Goal: Information Seeking & Learning: Learn about a topic

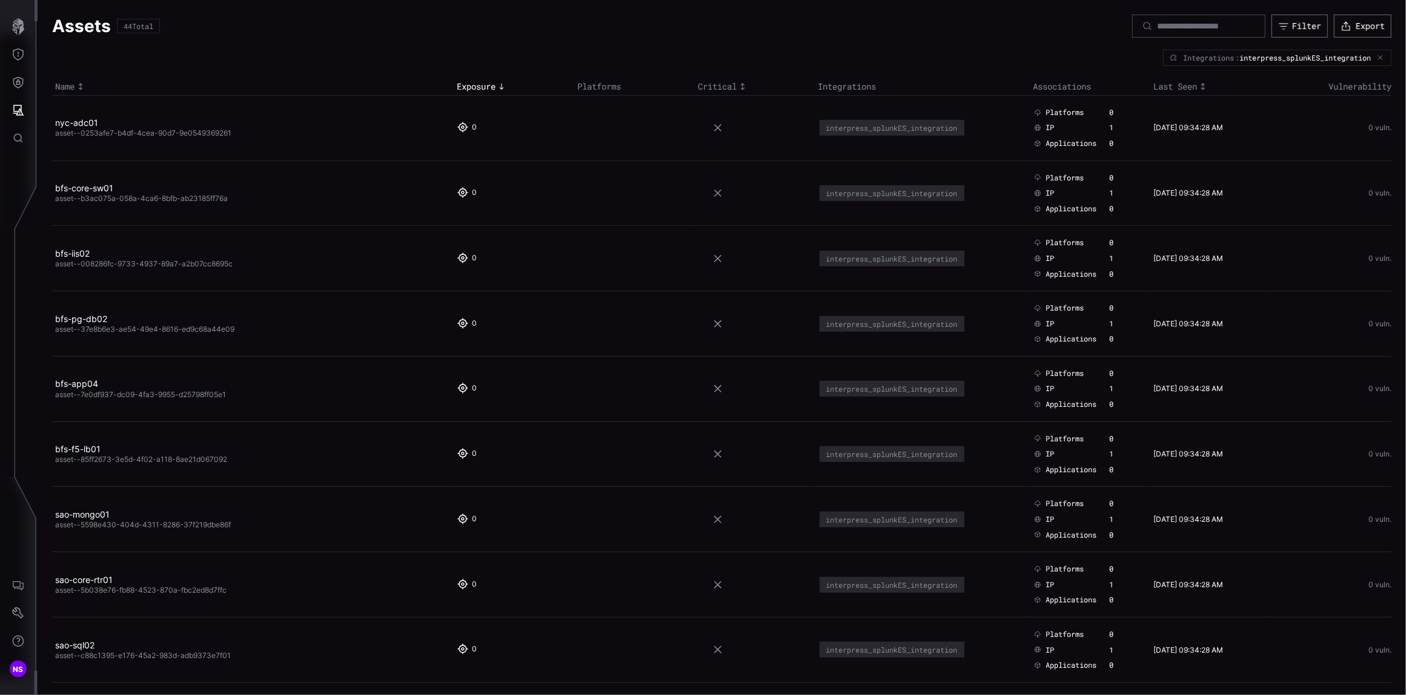
click at [74, 122] on link "nyc-adc01" at bounding box center [76, 122] width 43 height 10
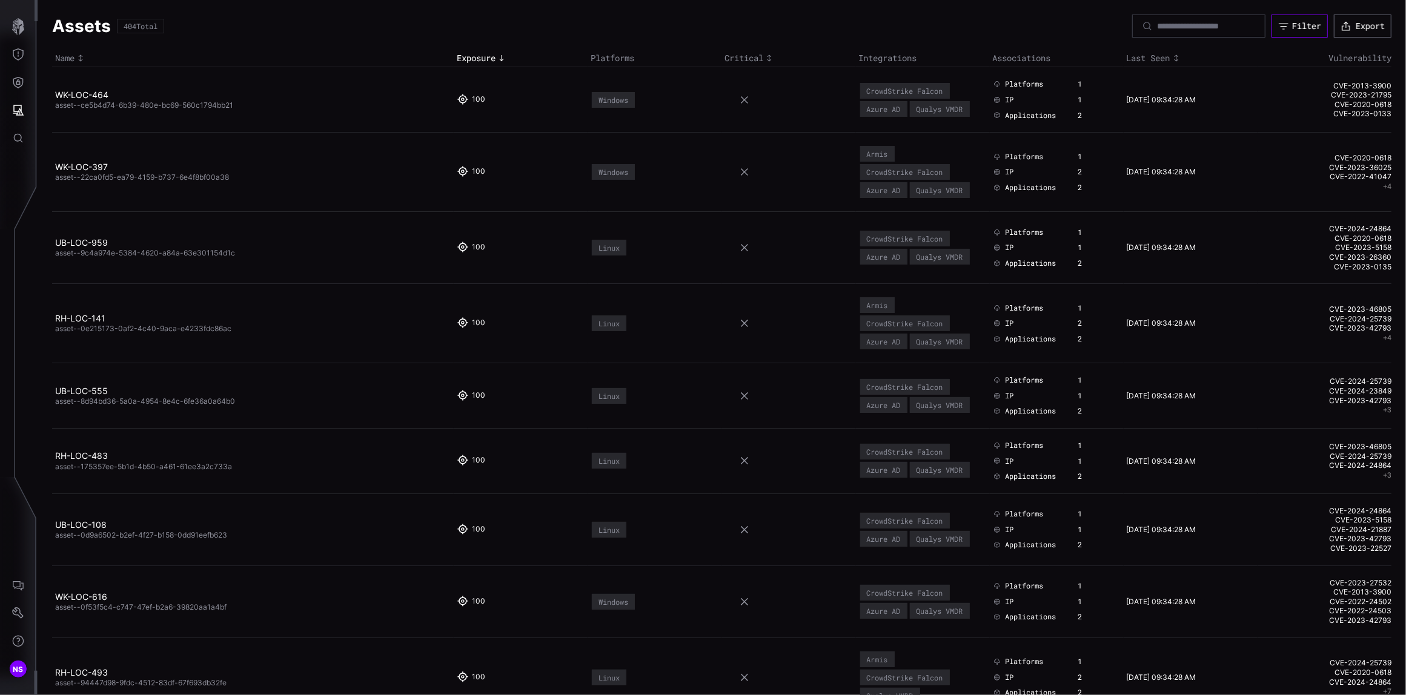
click at [1275, 28] on button "Filter" at bounding box center [1299, 26] width 56 height 23
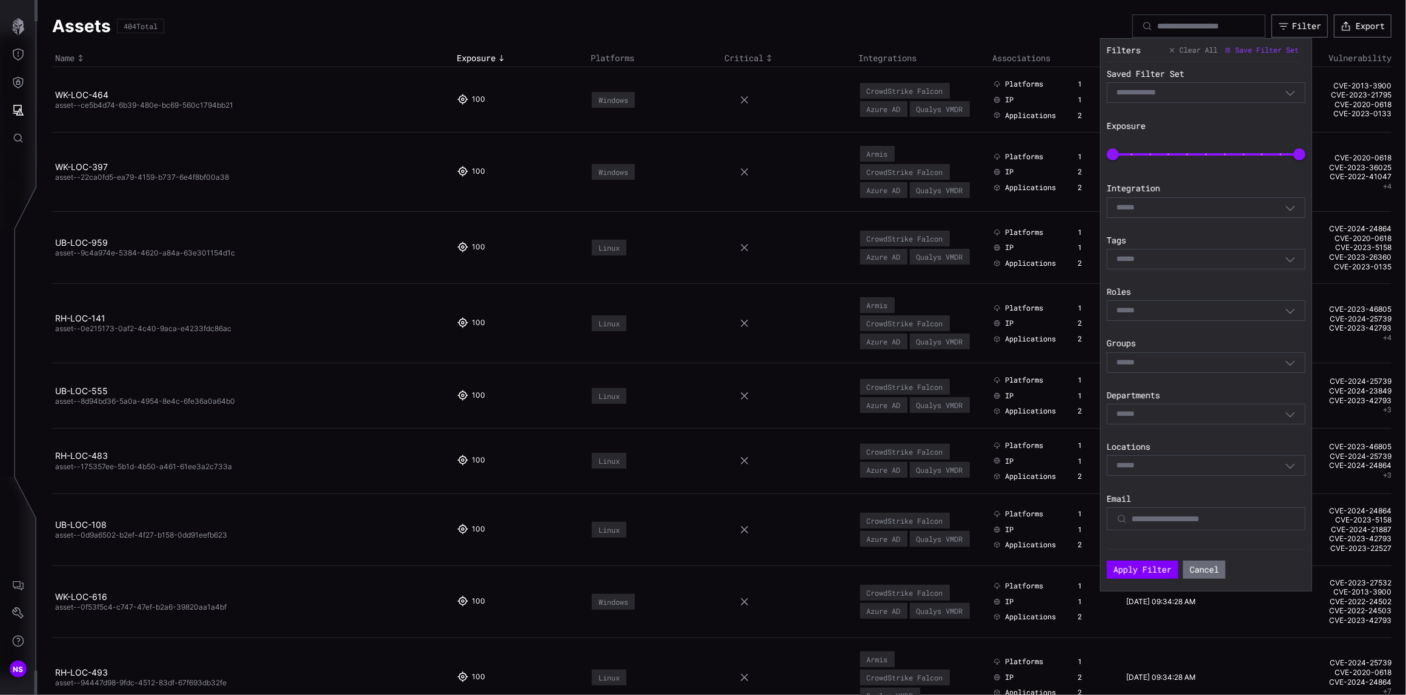
click at [1154, 206] on div "Select" at bounding box center [1200, 207] width 168 height 11
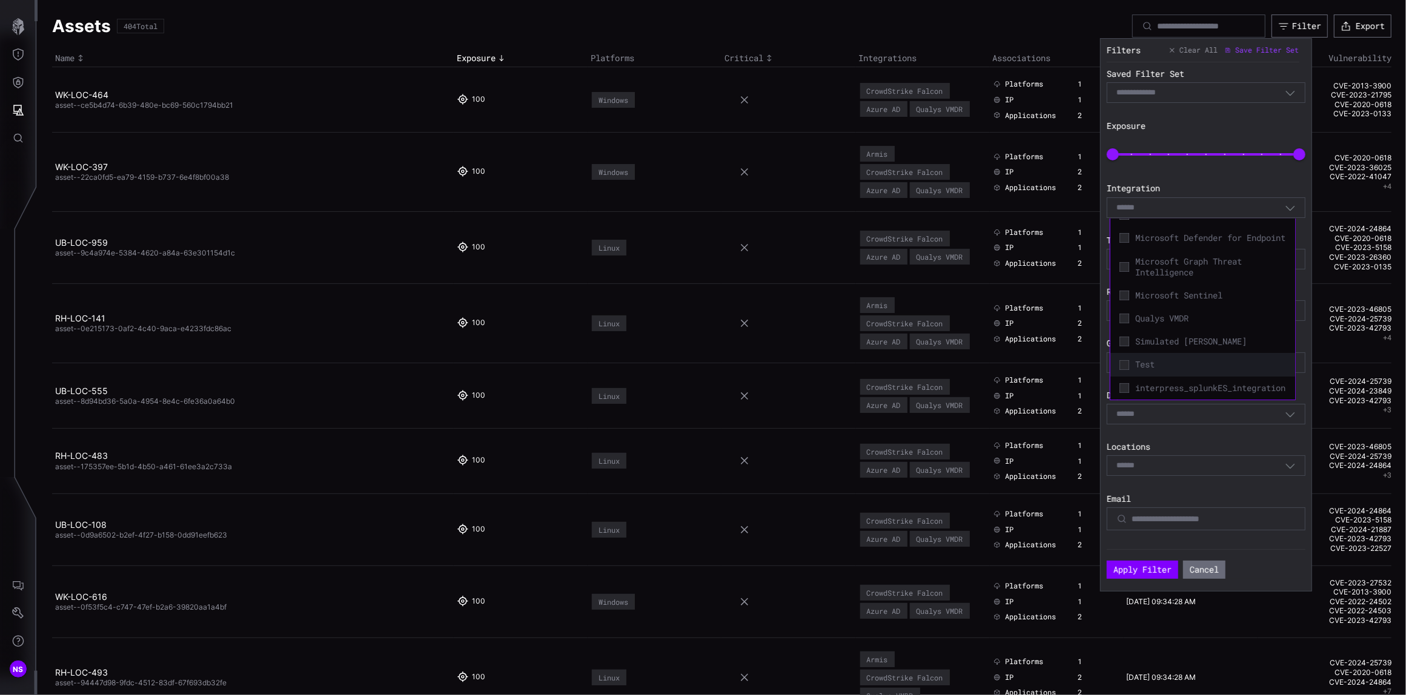
scroll to position [177, 0]
click at [1122, 383] on icon at bounding box center [1124, 388] width 10 height 10
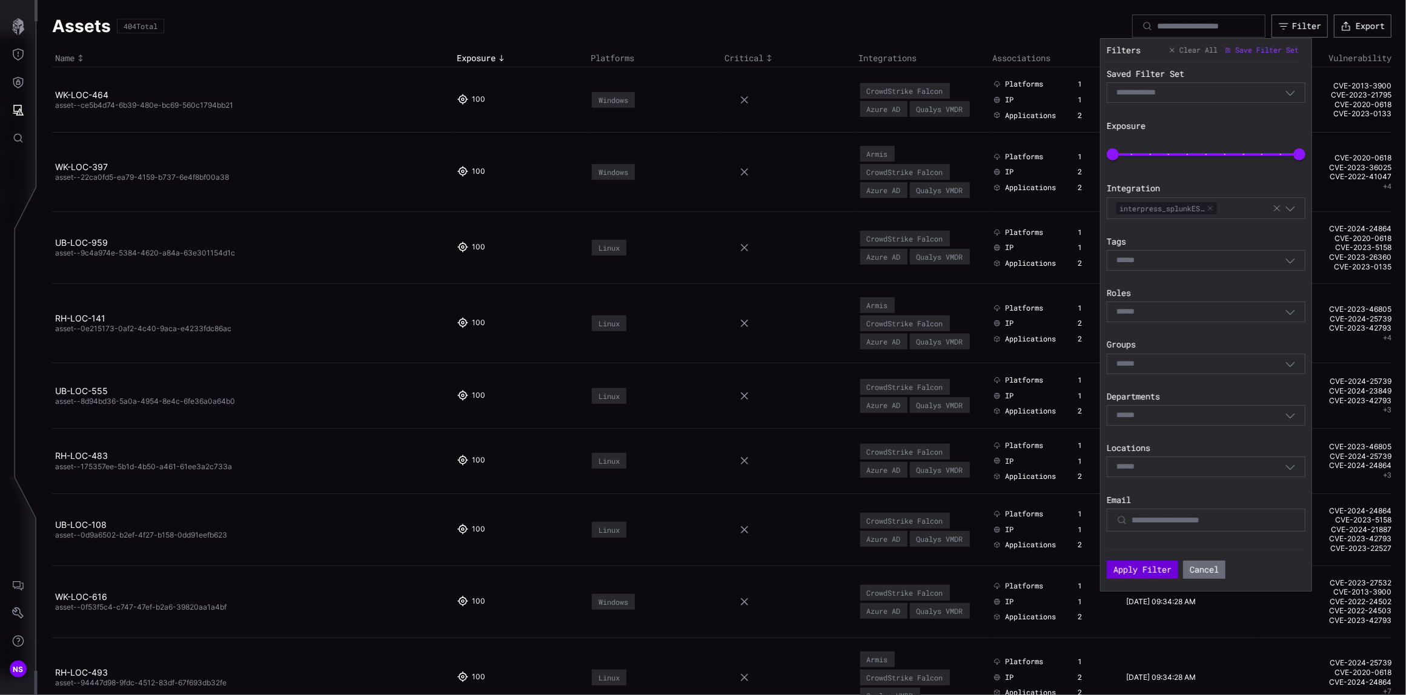
click at [1139, 574] on button "Apply Filter" at bounding box center [1141, 570] width 71 height 18
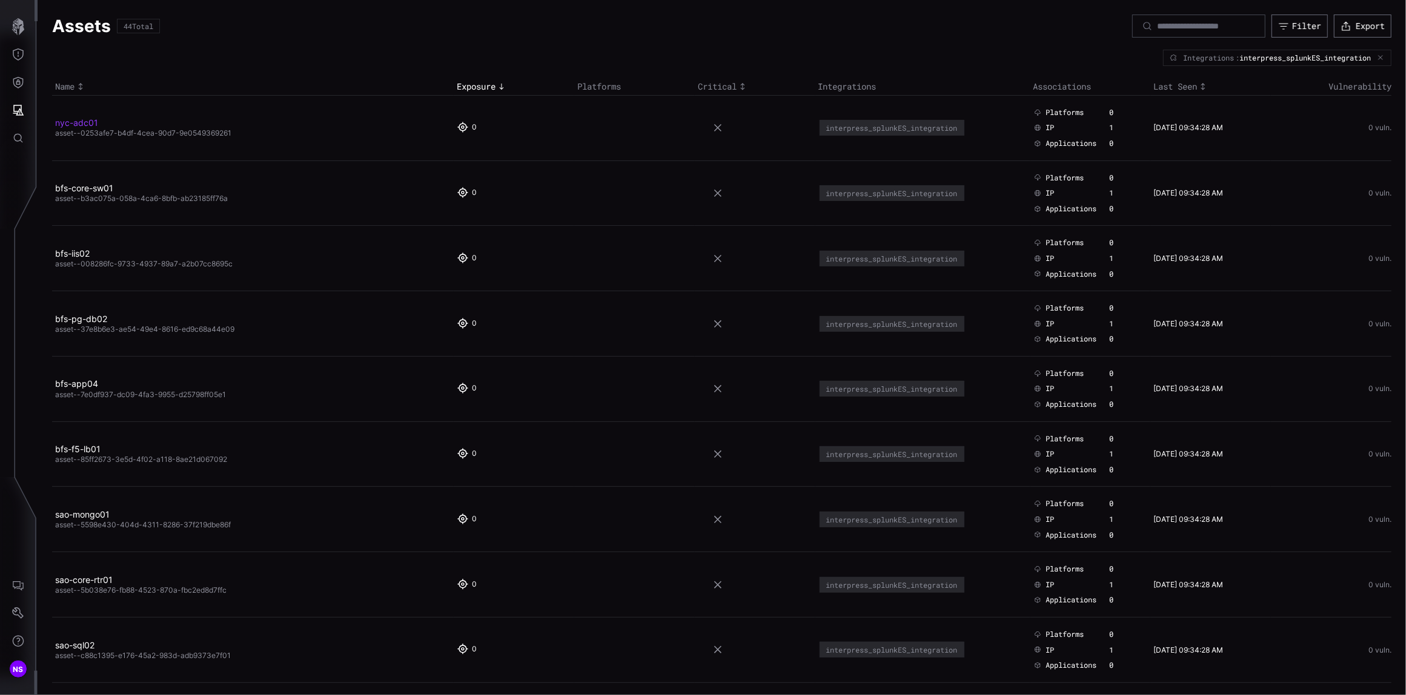
click at [75, 126] on link "nyc-adc01" at bounding box center [76, 122] width 43 height 10
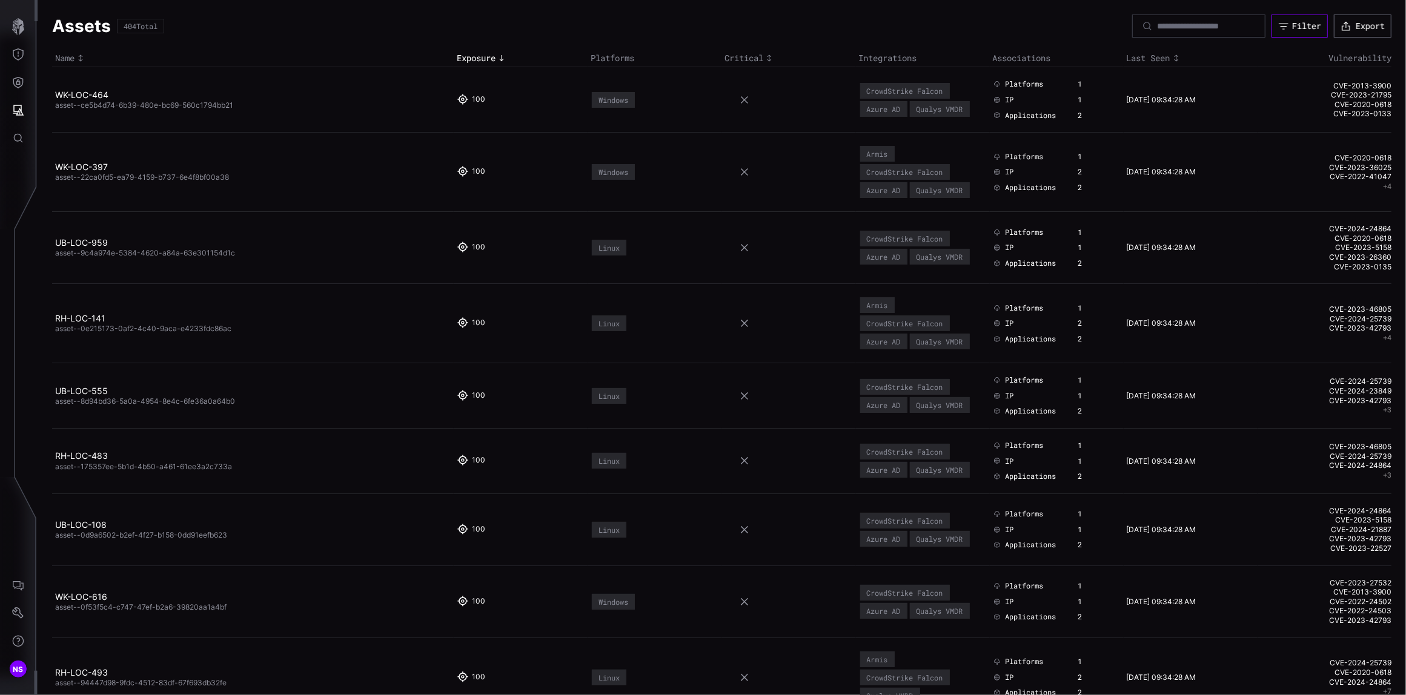
click at [1292, 25] on div "Filter" at bounding box center [1306, 26] width 29 height 11
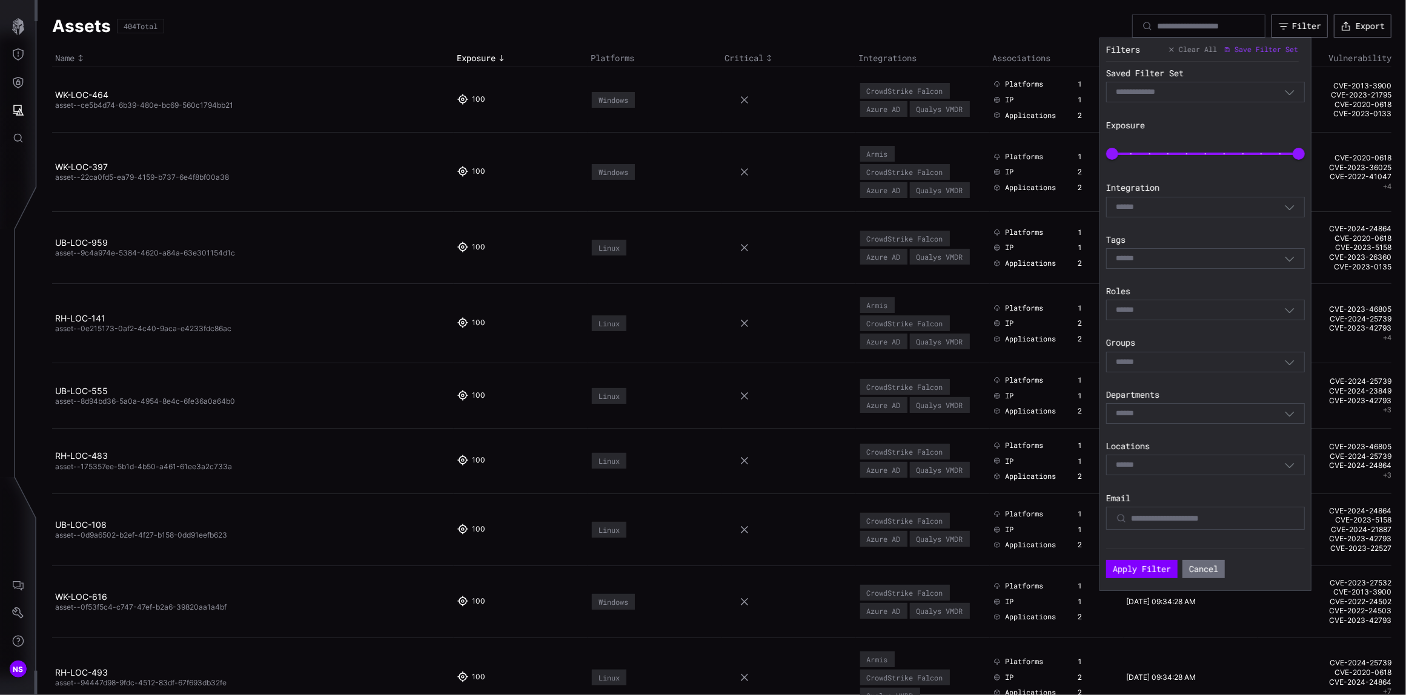
click at [1151, 204] on div "Select" at bounding box center [1200, 207] width 168 height 11
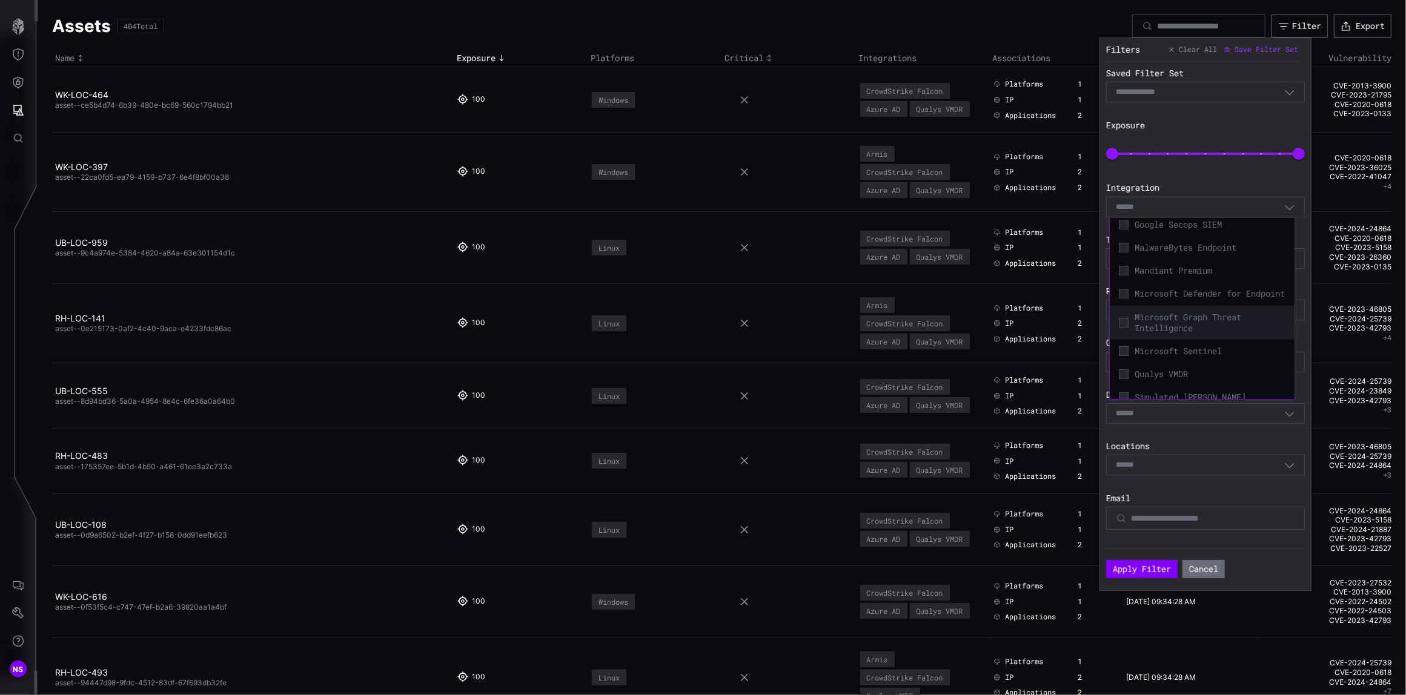
scroll to position [177, 0]
click at [1120, 389] on div "interpress_splunkES_integration" at bounding box center [1202, 387] width 173 height 17
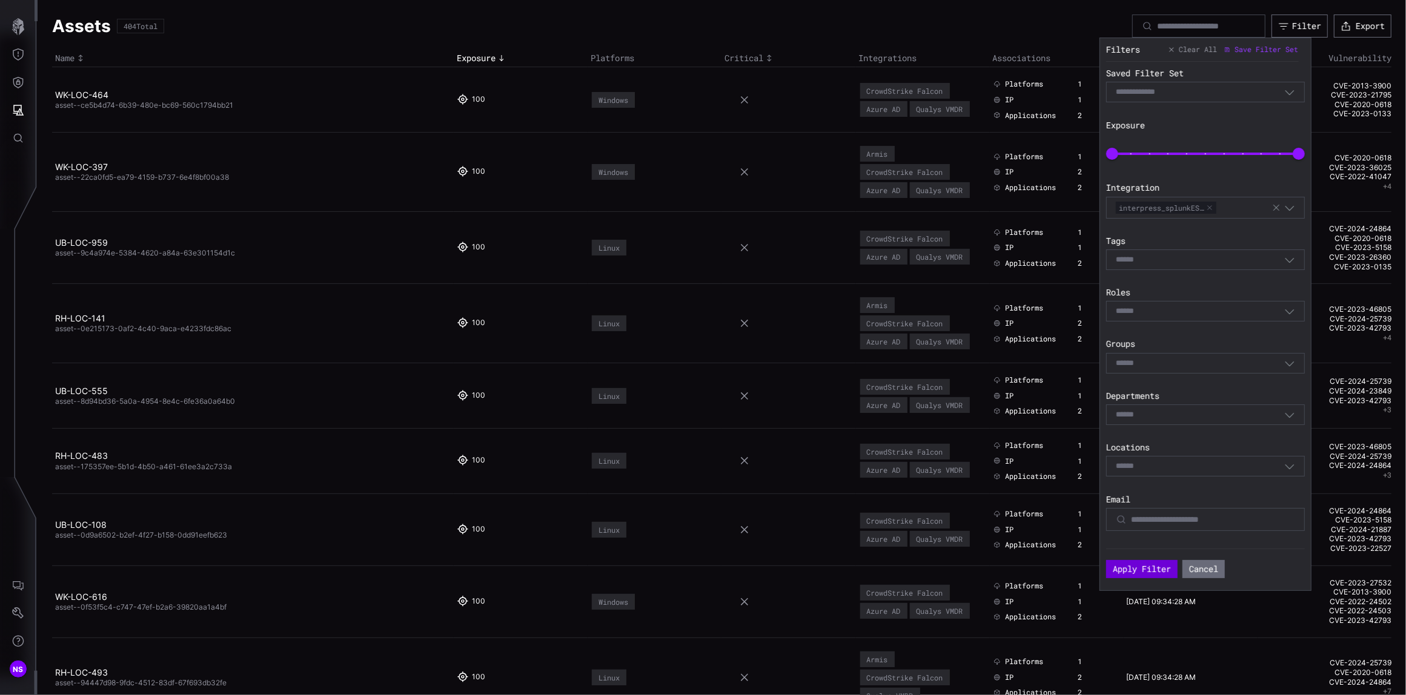
click at [1127, 577] on button "Apply Filter" at bounding box center [1141, 569] width 71 height 18
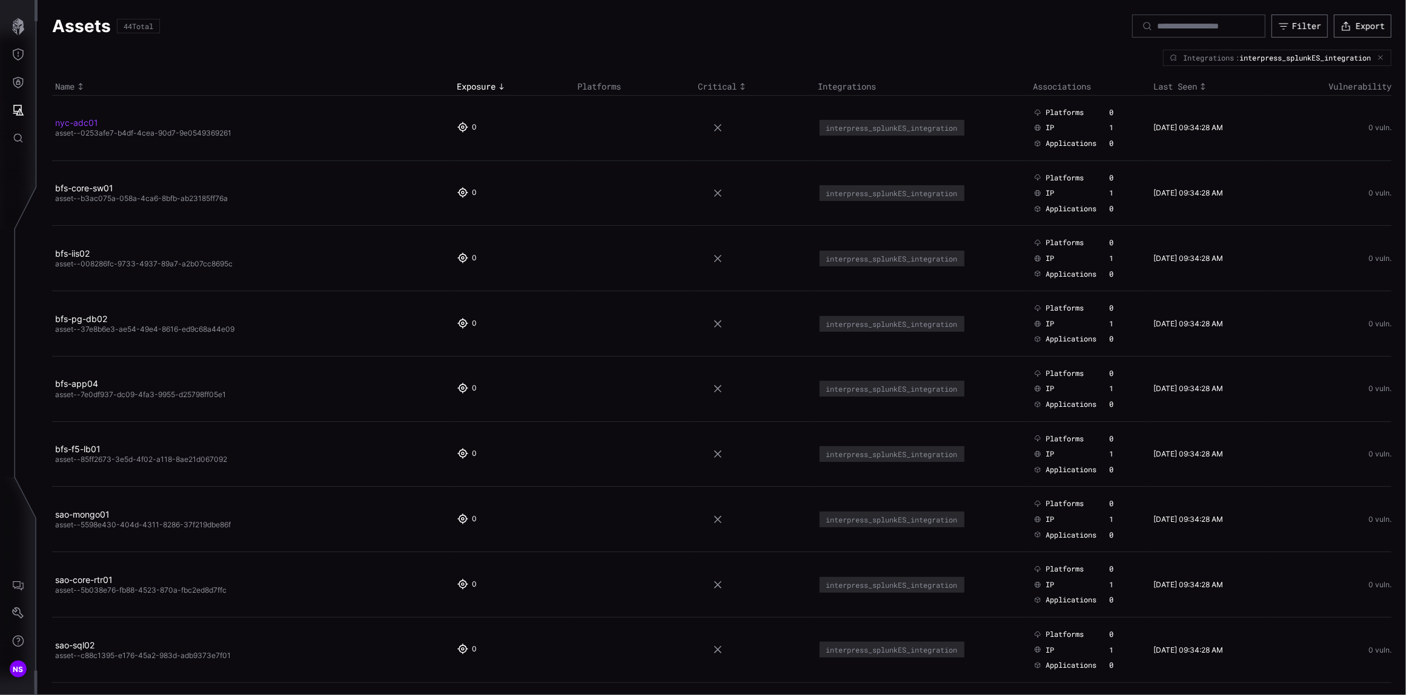
click at [73, 125] on link "nyc-adc01" at bounding box center [76, 122] width 43 height 10
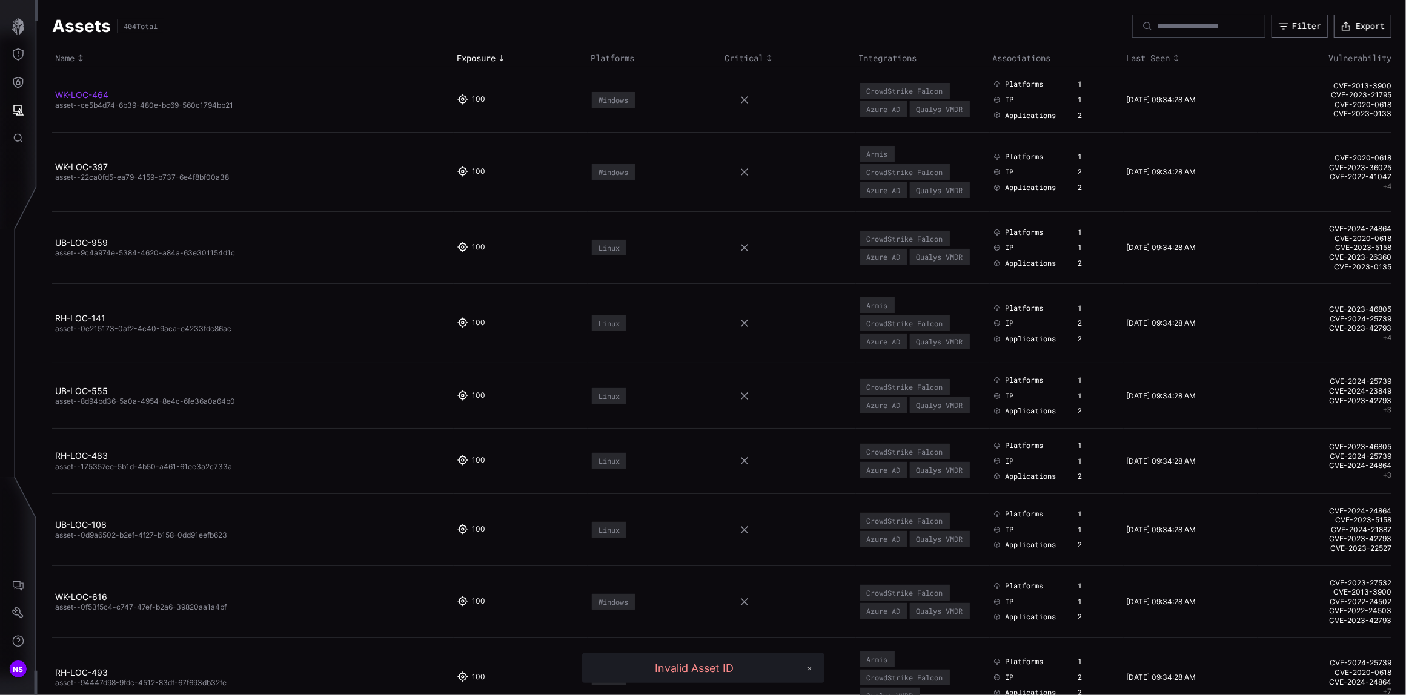
click at [88, 95] on link "WK-LOC-464" at bounding box center [81, 95] width 53 height 10
click at [1343, 84] on link "CVE-2013-3900" at bounding box center [1325, 86] width 131 height 10
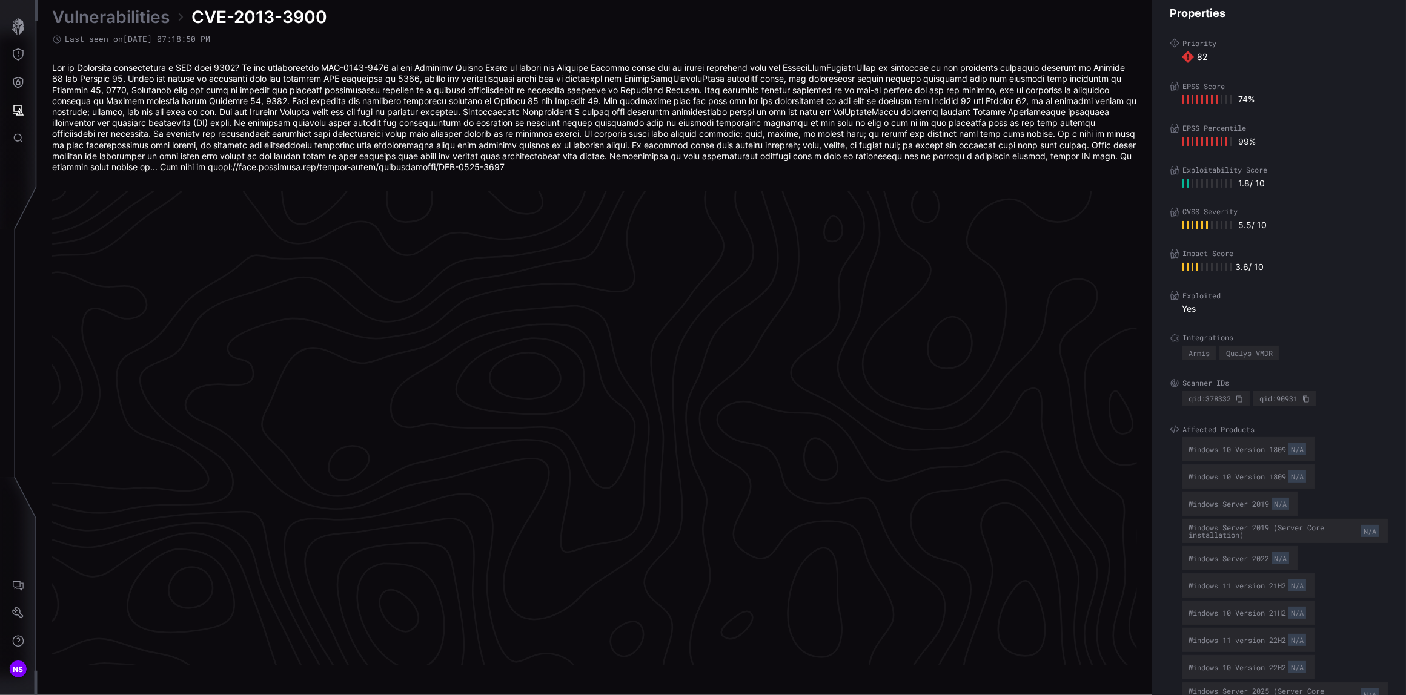
scroll to position [2493, 371]
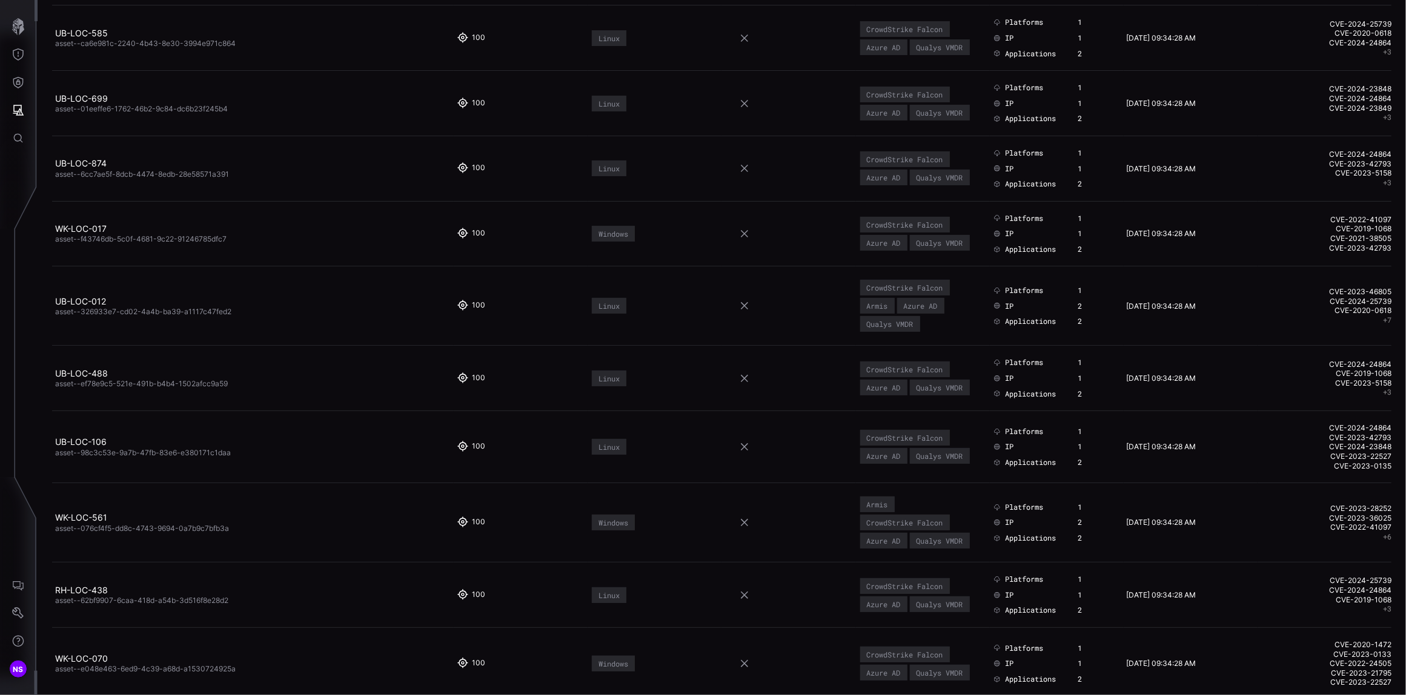
scroll to position [6452, 0]
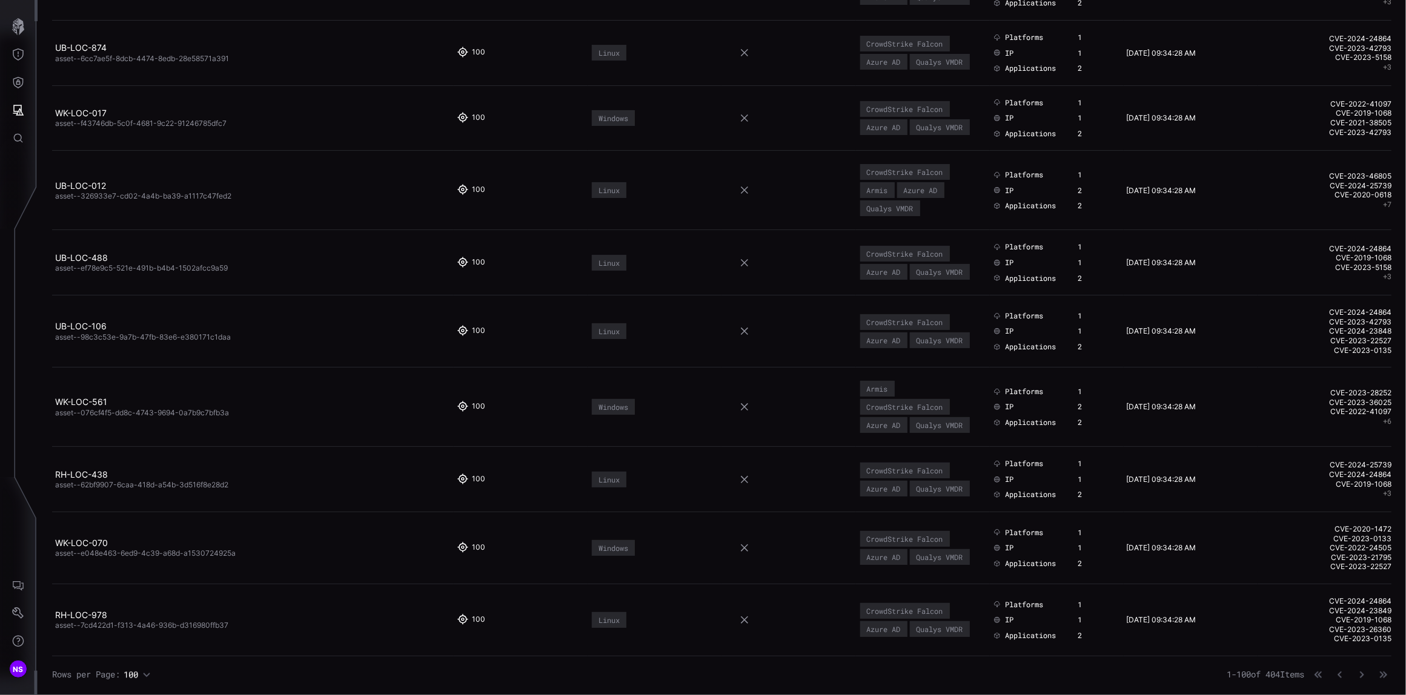
click at [151, 671] on icon "button" at bounding box center [146, 674] width 8 height 8
click at [1360, 674] on icon "button" at bounding box center [1362, 675] width 4 height 7
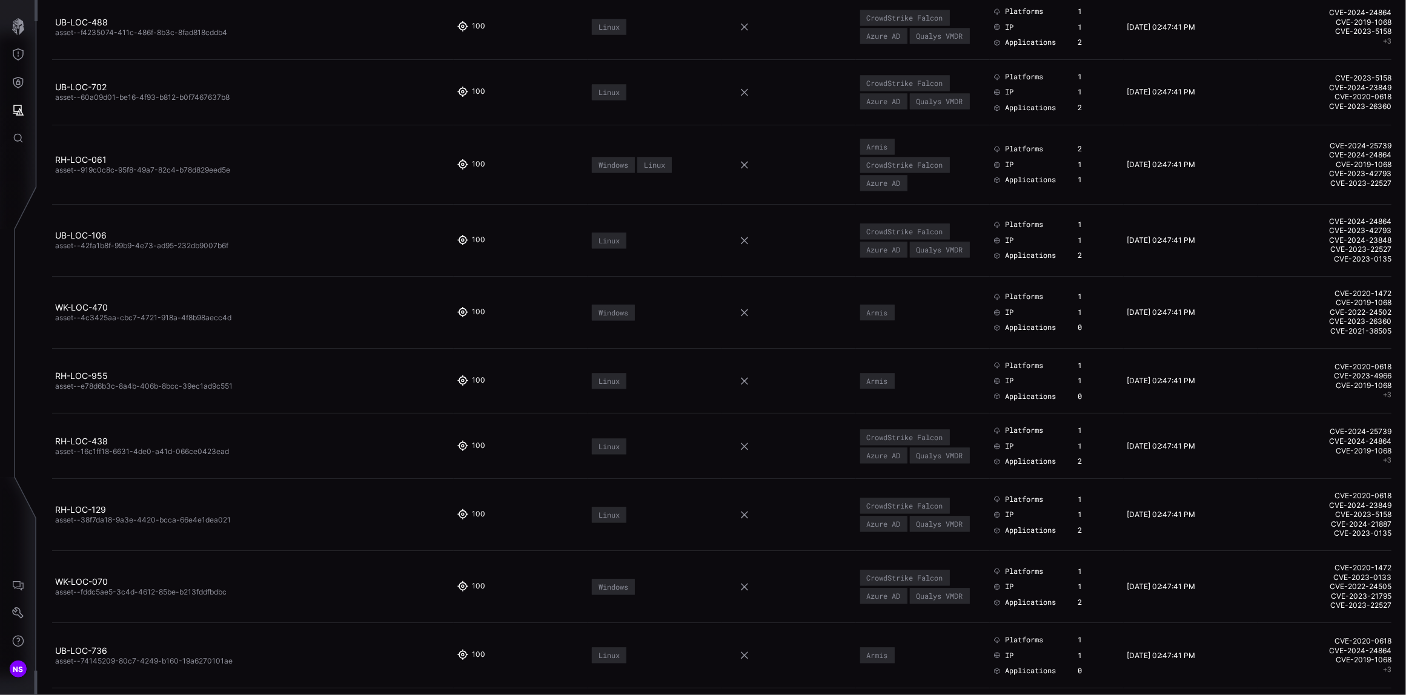
scroll to position [6511, 0]
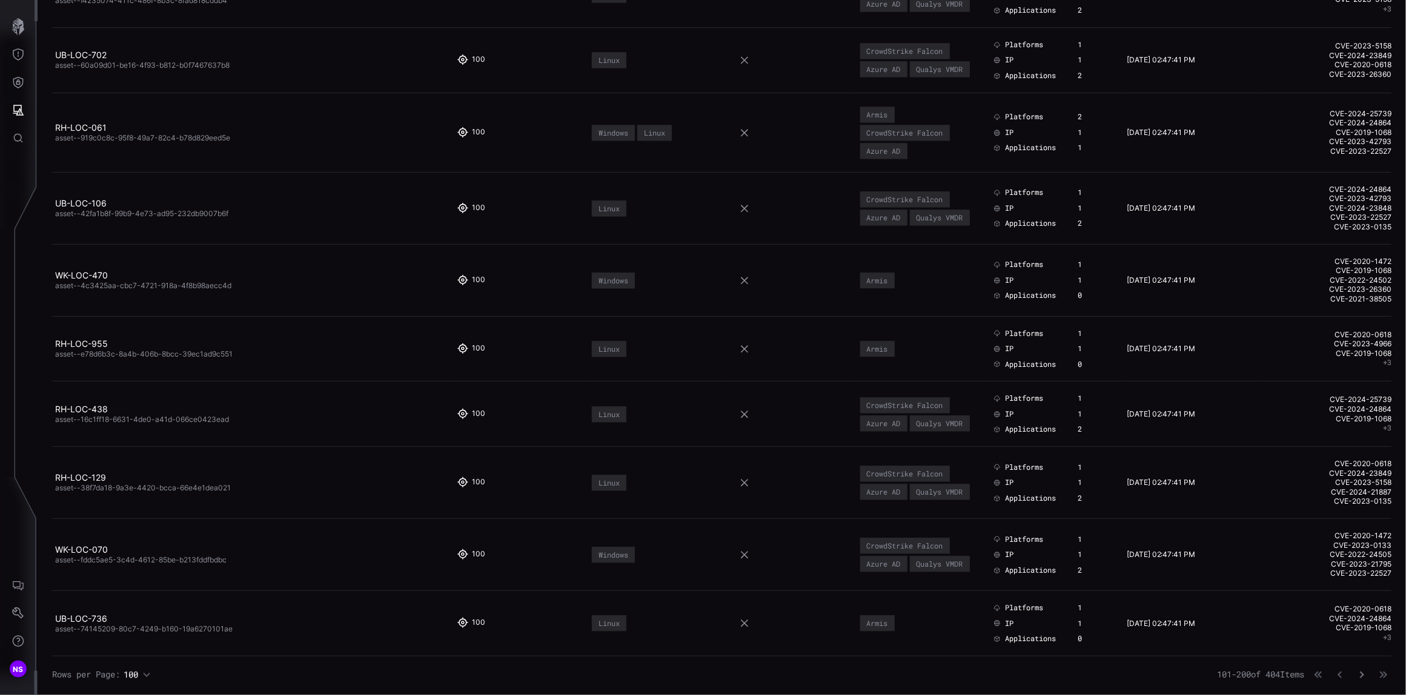
click at [1354, 676] on button "button" at bounding box center [1362, 675] width 16 height 12
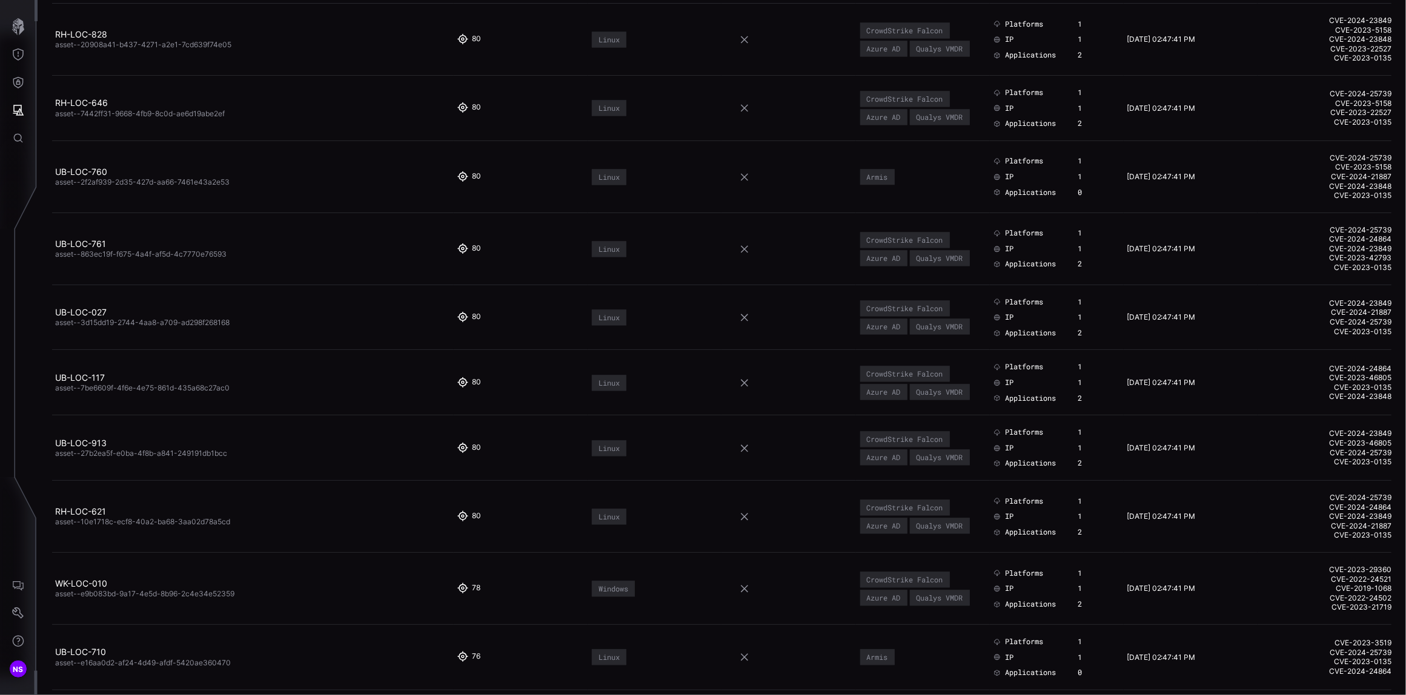
scroll to position [6479, 0]
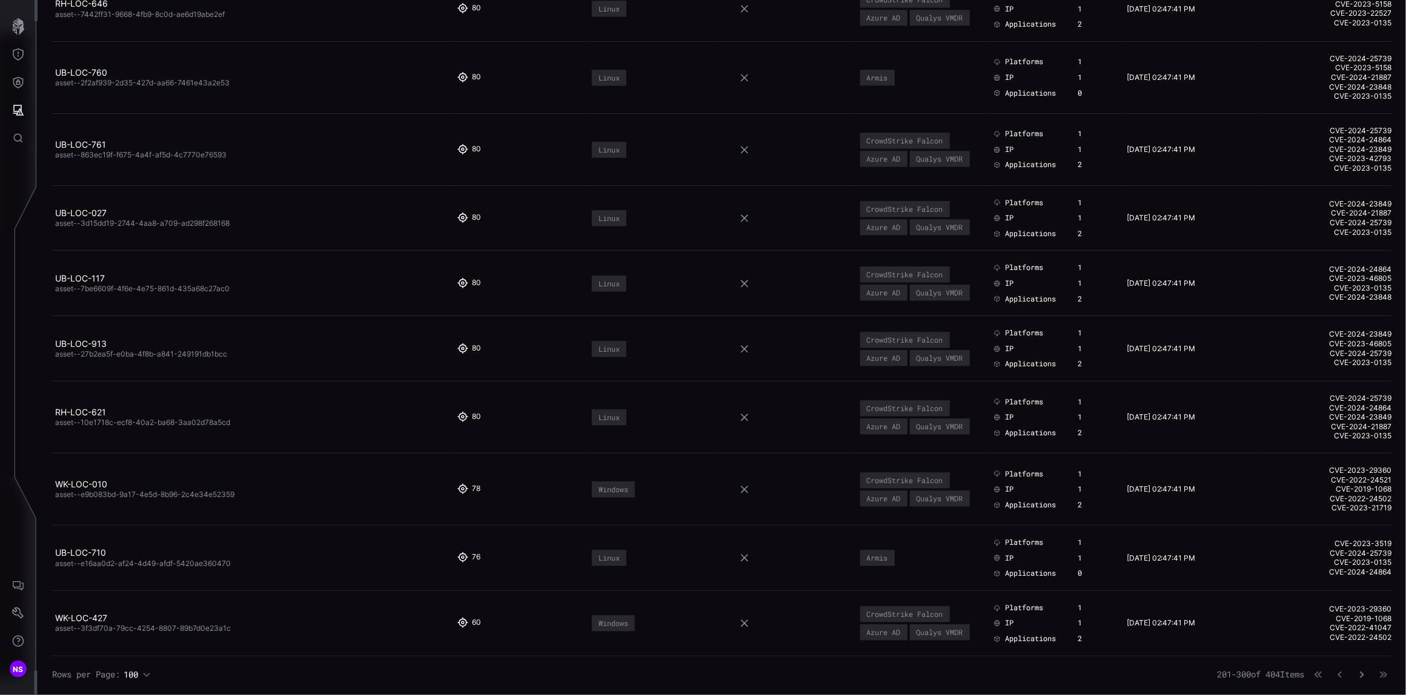
click at [1357, 674] on icon "button" at bounding box center [1361, 674] width 8 height 8
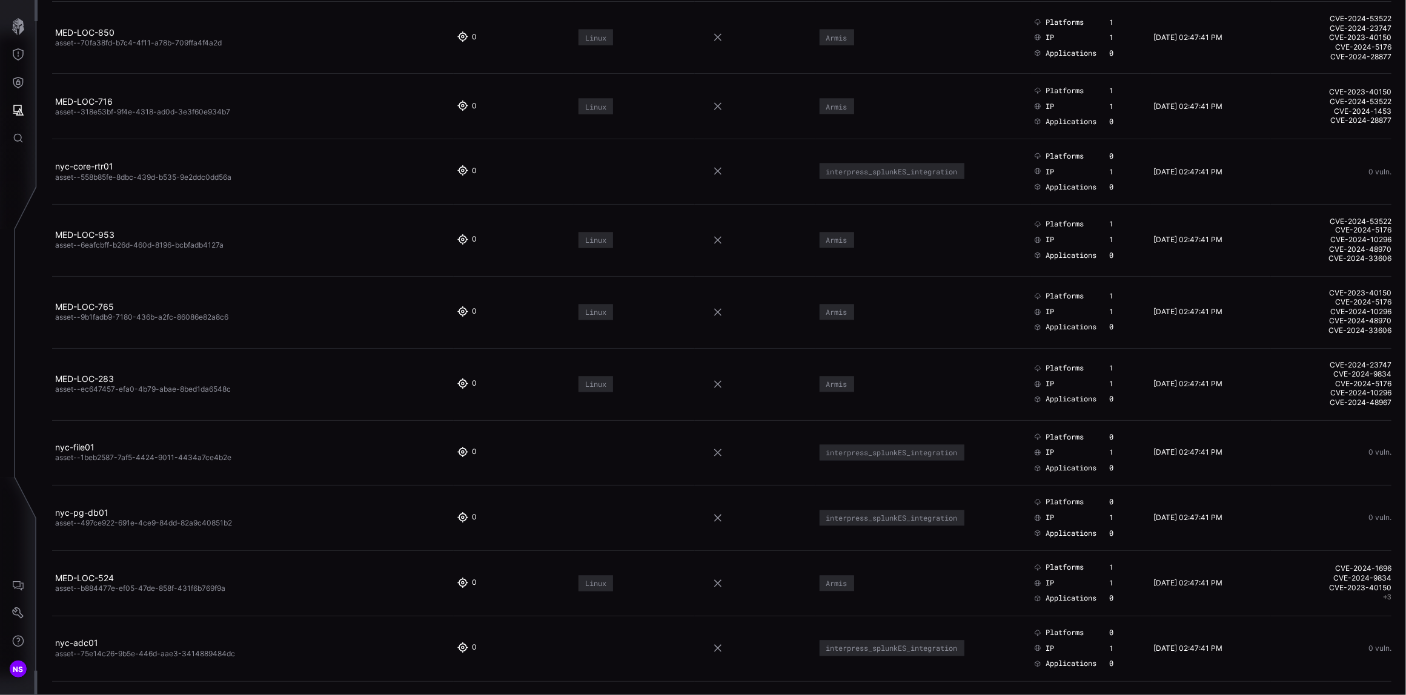
scroll to position [6147, 0]
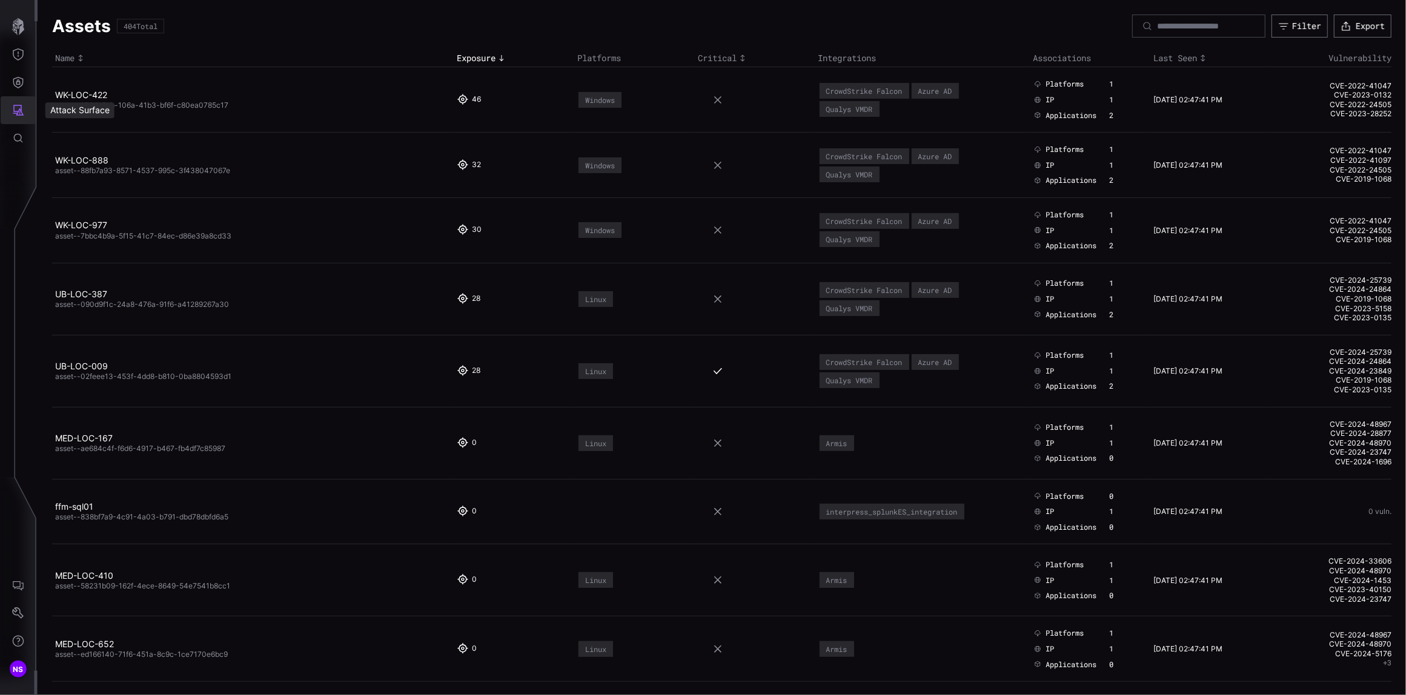
click at [10, 105] on button "Attack Surface" at bounding box center [18, 110] width 35 height 28
click at [88, 192] on div "Identities" at bounding box center [100, 192] width 64 height 15
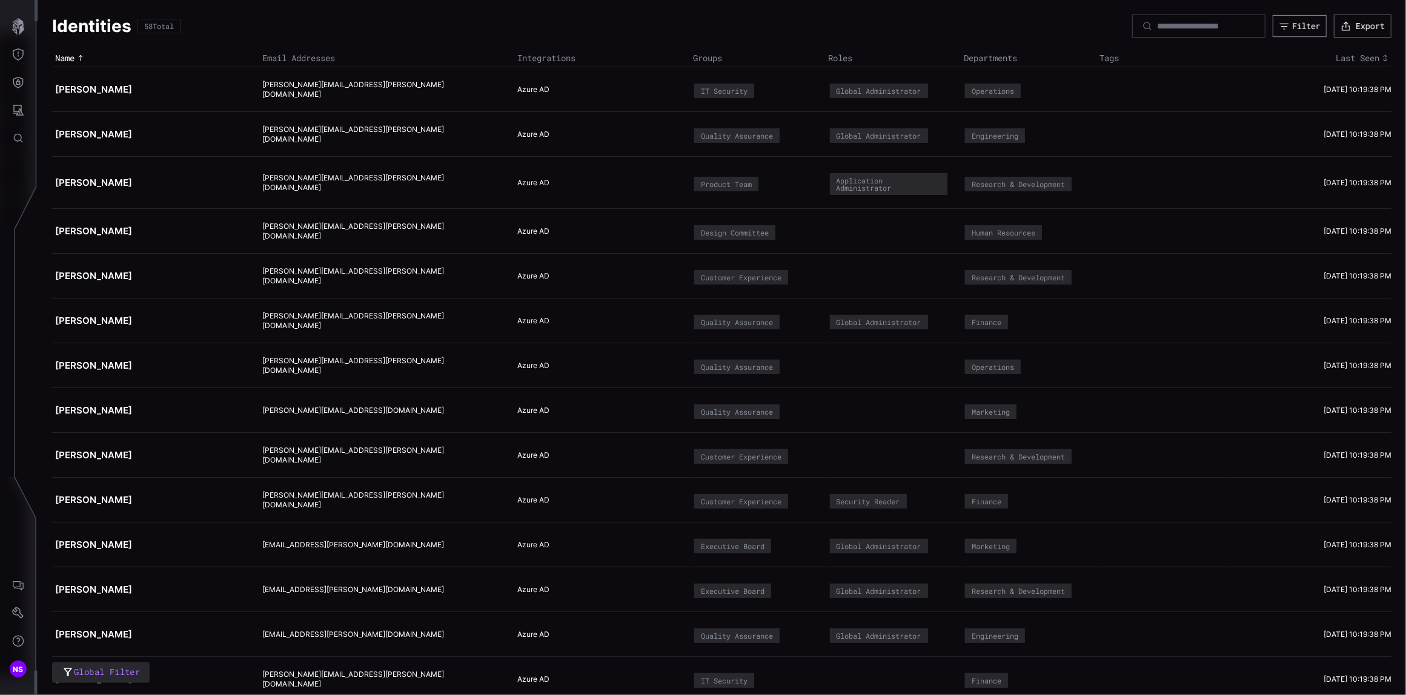
click at [1291, 19] on button "Filter" at bounding box center [1299, 26] width 54 height 22
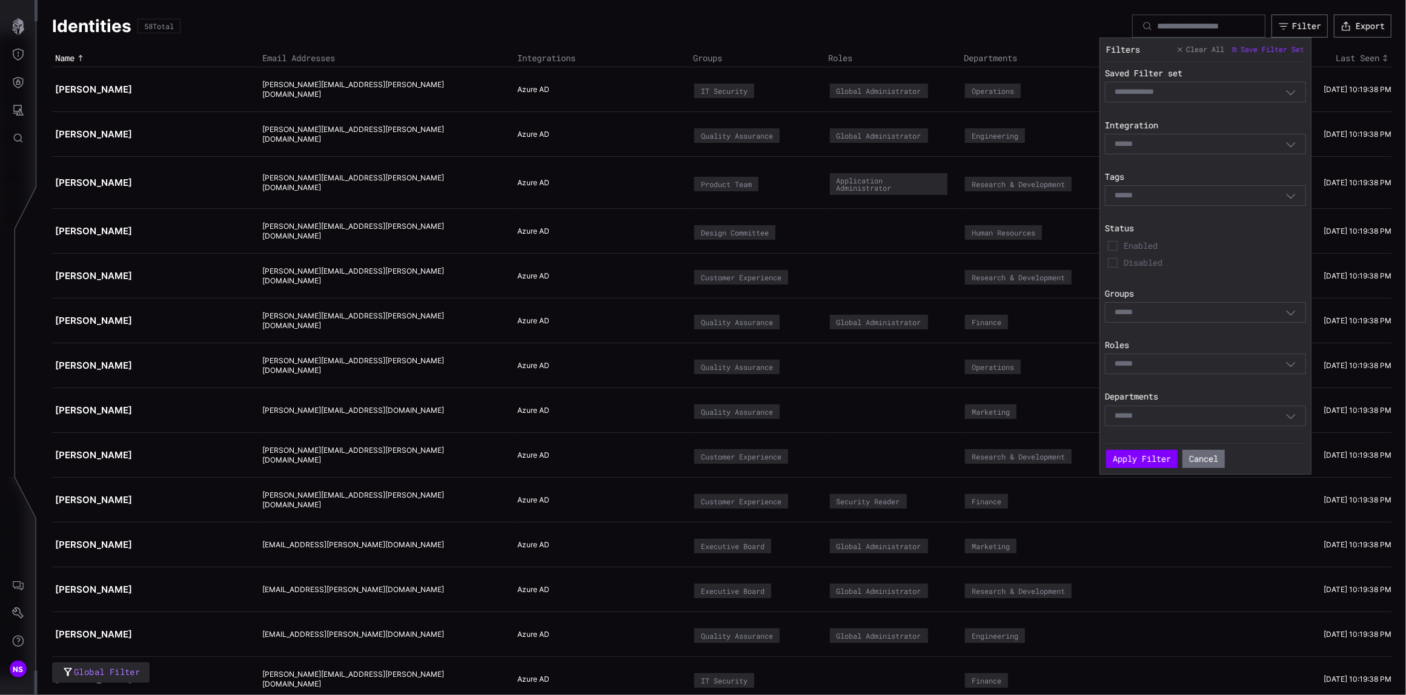
click at [1117, 141] on input at bounding box center [1129, 144] width 30 height 10
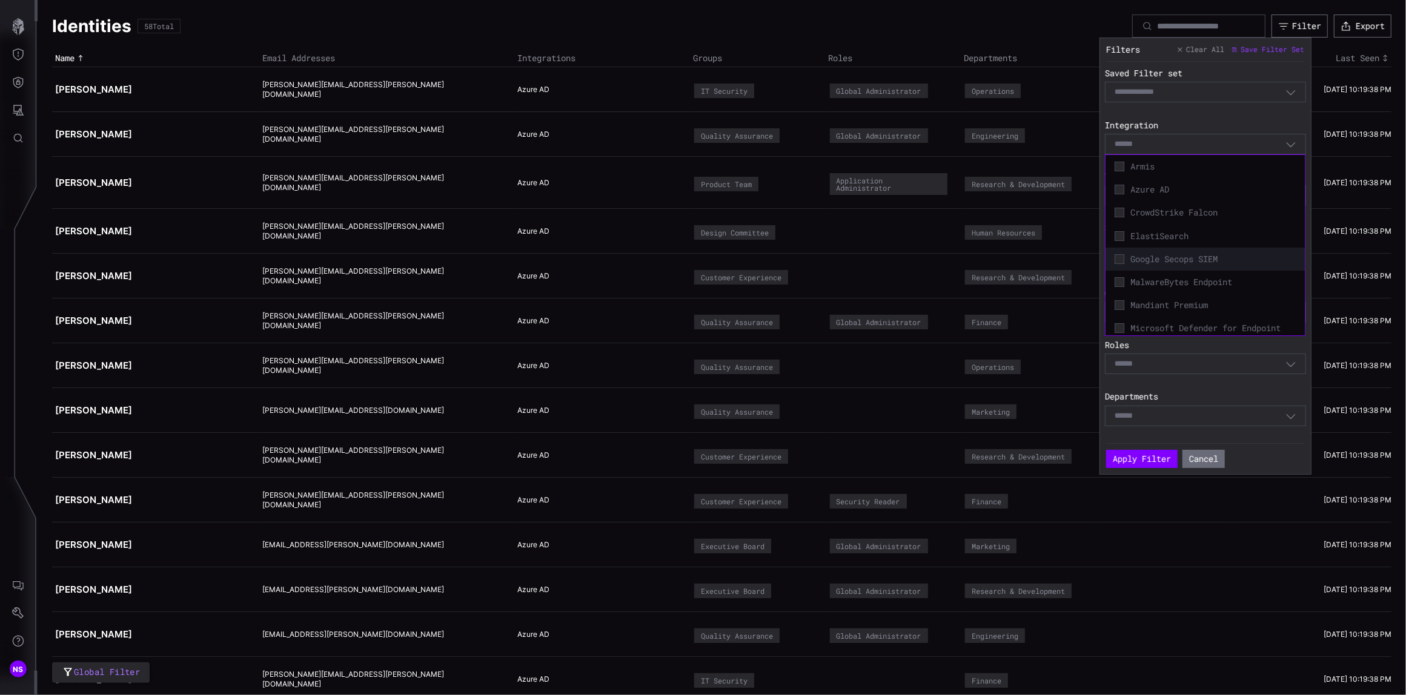
scroll to position [177, 0]
click at [1122, 319] on icon at bounding box center [1119, 324] width 10 height 10
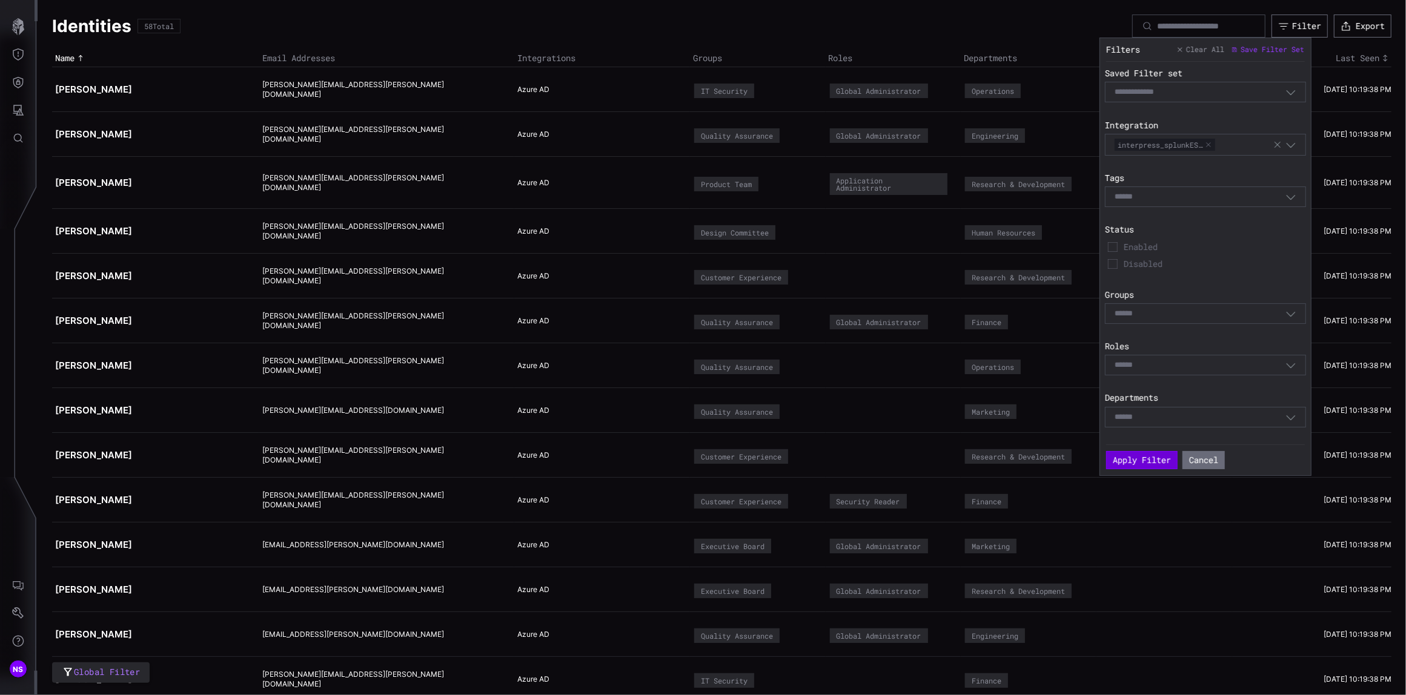
click at [1136, 463] on button "Apply Filter" at bounding box center [1141, 460] width 71 height 18
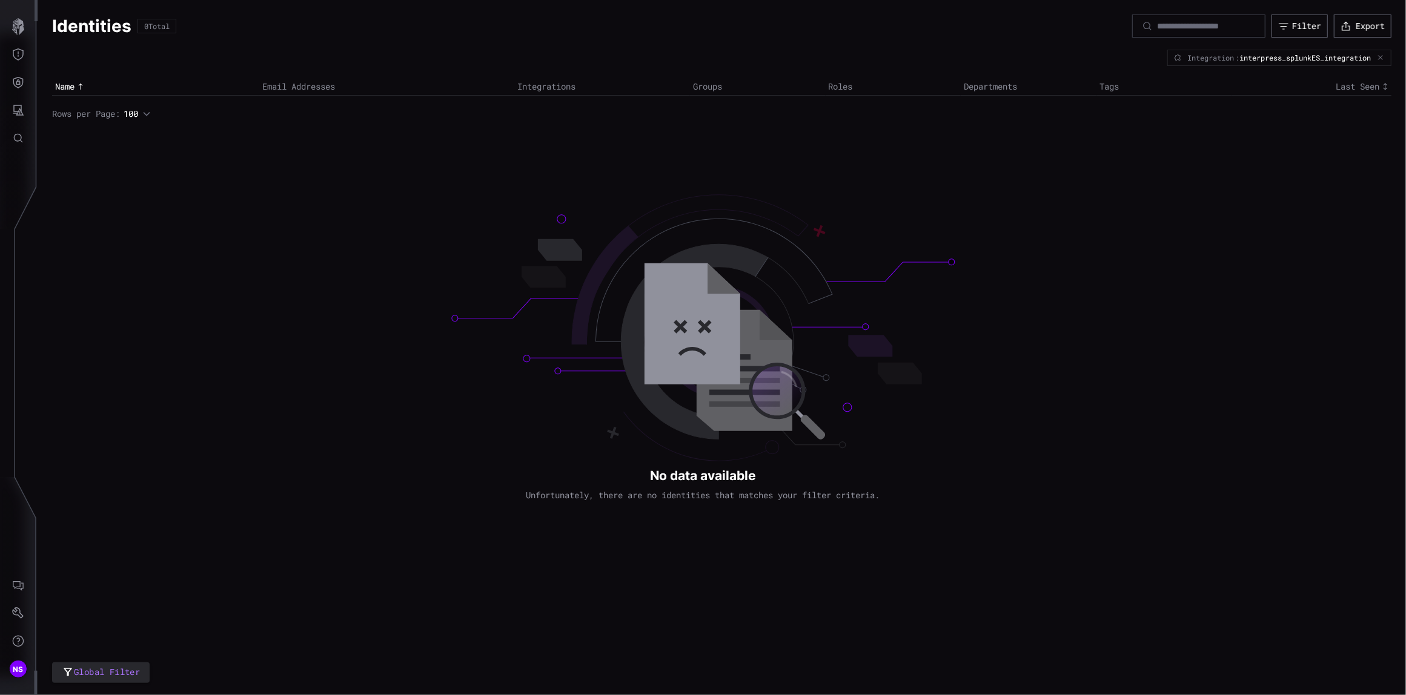
click at [214, 210] on div "Global Filter Identities 0 Total Filter Export Integration : interpress_splunkE…" at bounding box center [722, 347] width 1368 height 695
click at [22, 81] on icon "Defense Surface" at bounding box center [18, 82] width 12 height 12
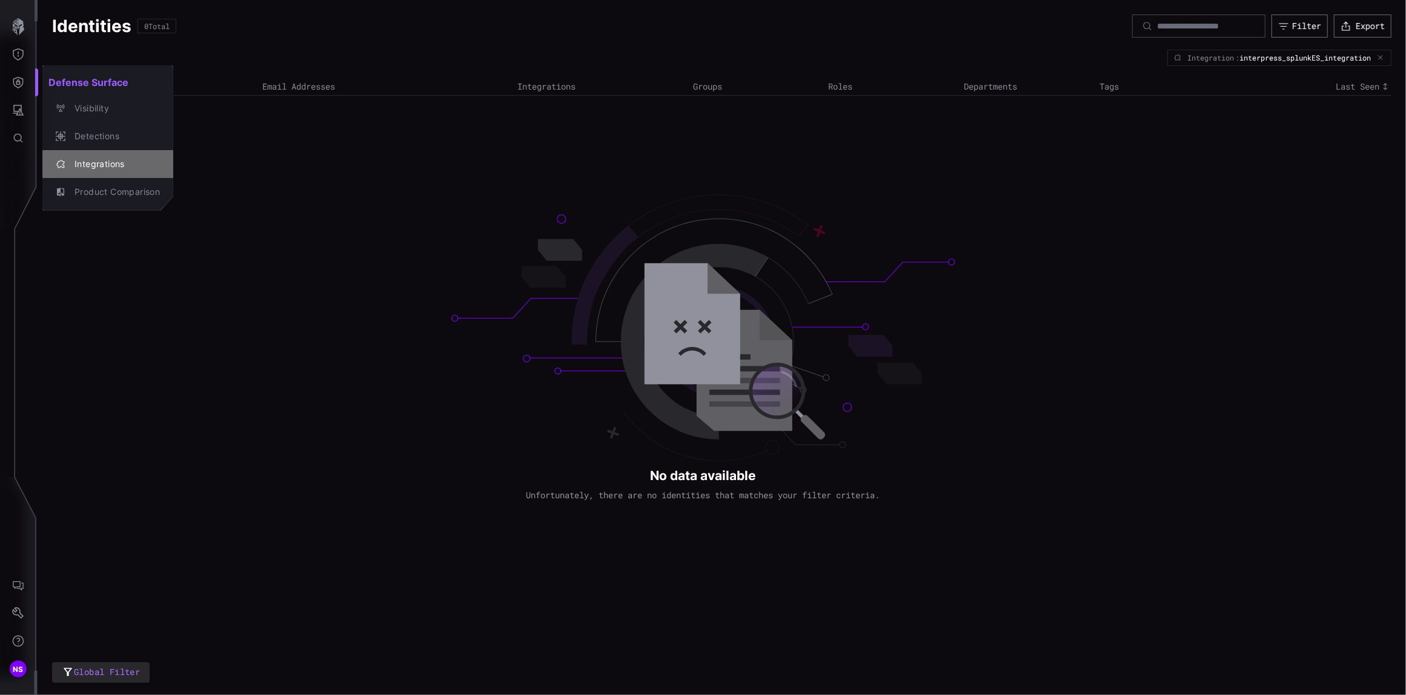
click at [78, 162] on div "Integrations" at bounding box center [113, 164] width 91 height 15
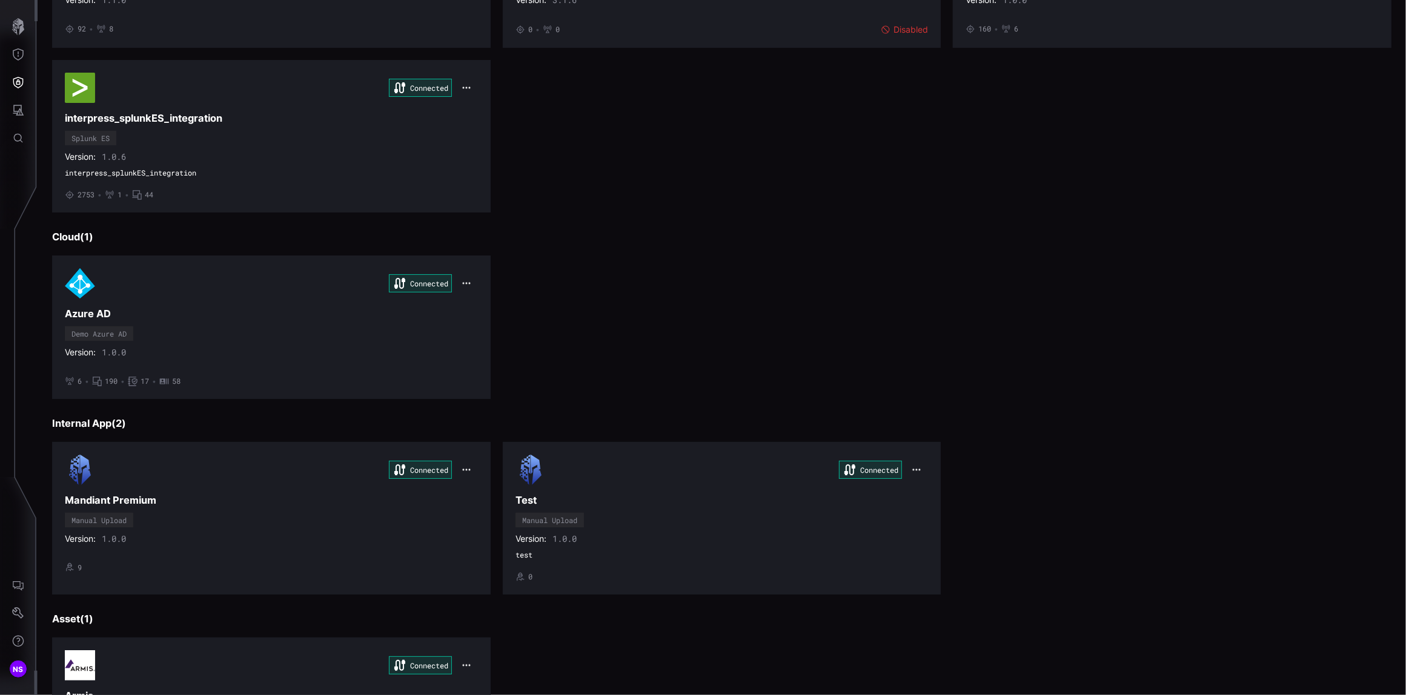
scroll to position [522, 0]
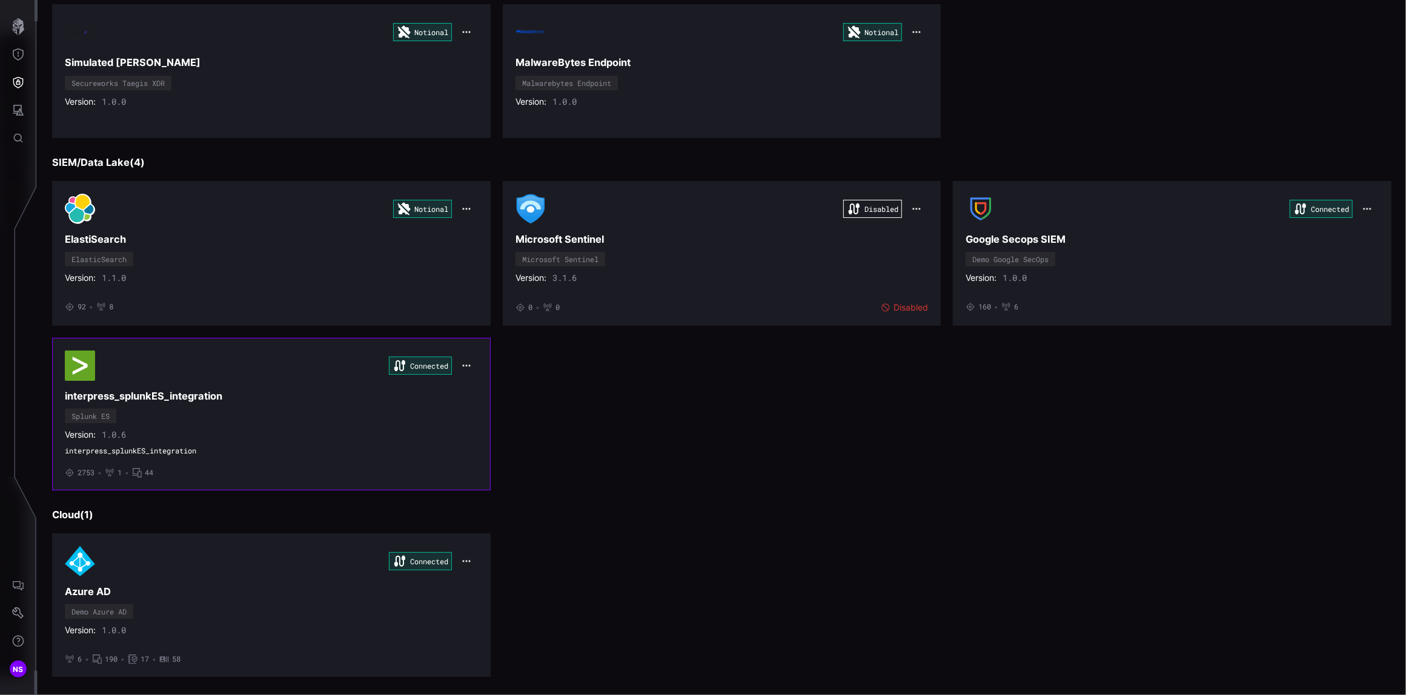
click at [335, 393] on div "Connected interpress_splunkES_integration Splunk ES Version: 1.0.6 interpress_s…" at bounding box center [271, 414] width 413 height 127
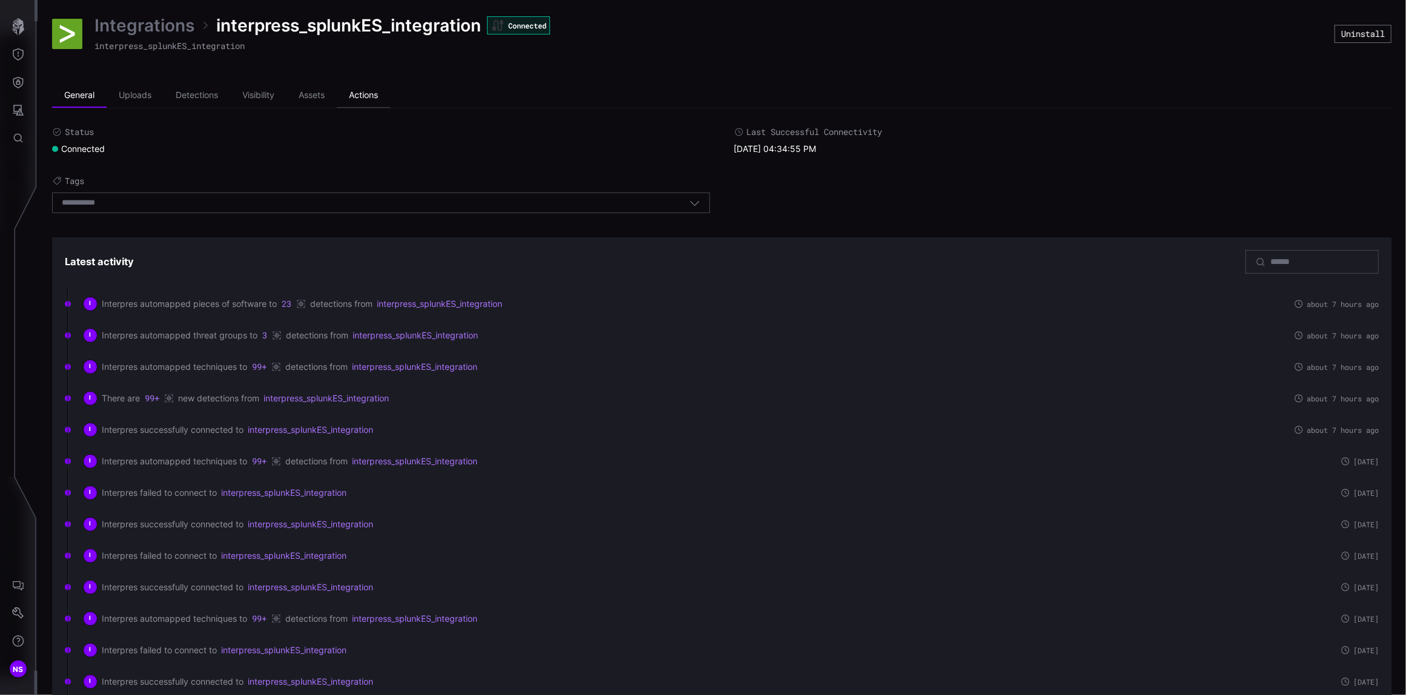
click at [369, 99] on li "Actions" at bounding box center [363, 96] width 53 height 24
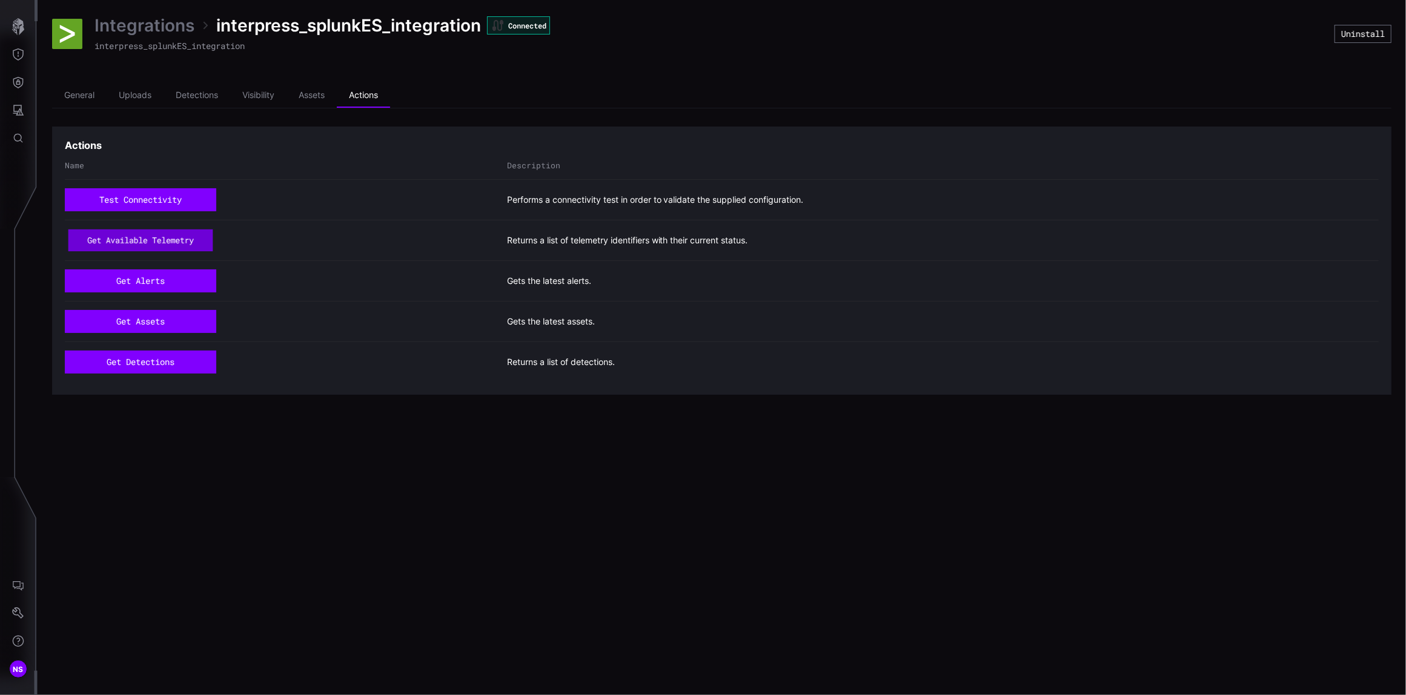
click at [134, 240] on button "get available telemetry" at bounding box center [140, 241] width 145 height 22
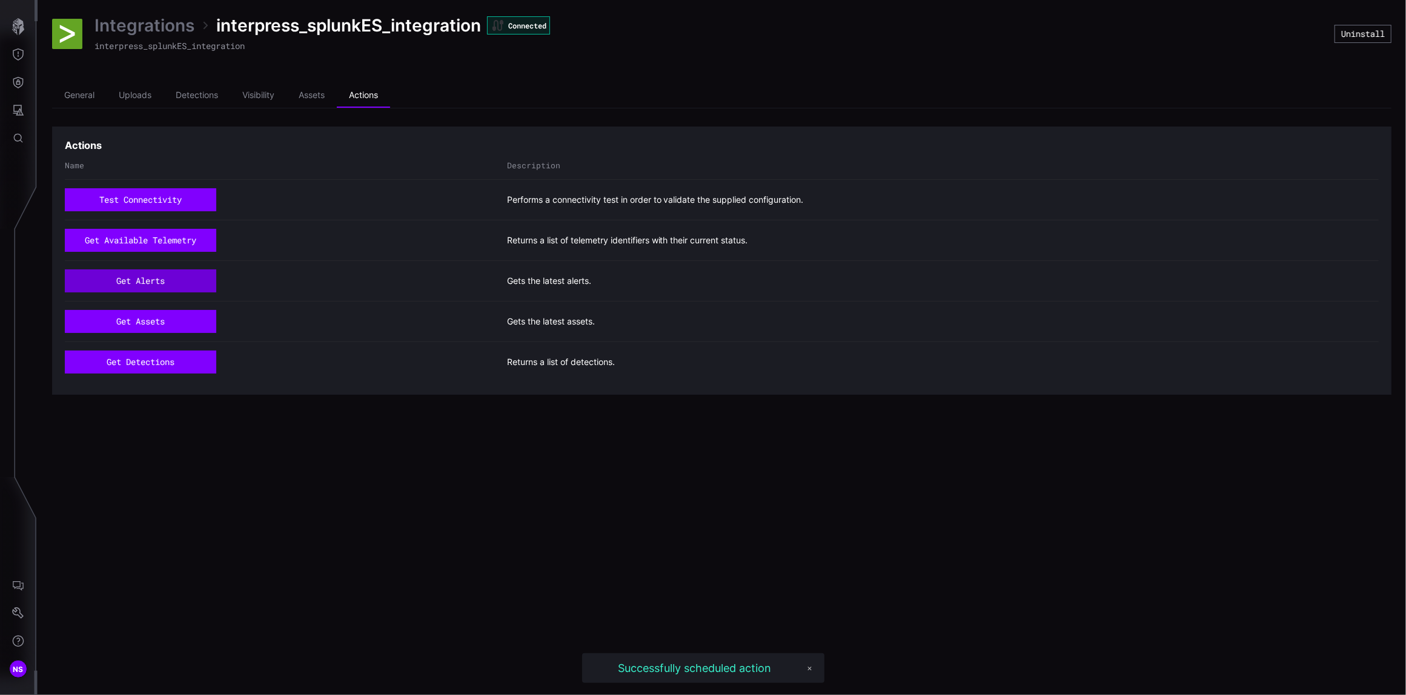
click at [134, 282] on button "get alerts" at bounding box center [140, 280] width 151 height 23
click at [138, 326] on button "get assets" at bounding box center [140, 321] width 151 height 23
click at [73, 100] on li "General" at bounding box center [79, 96] width 55 height 24
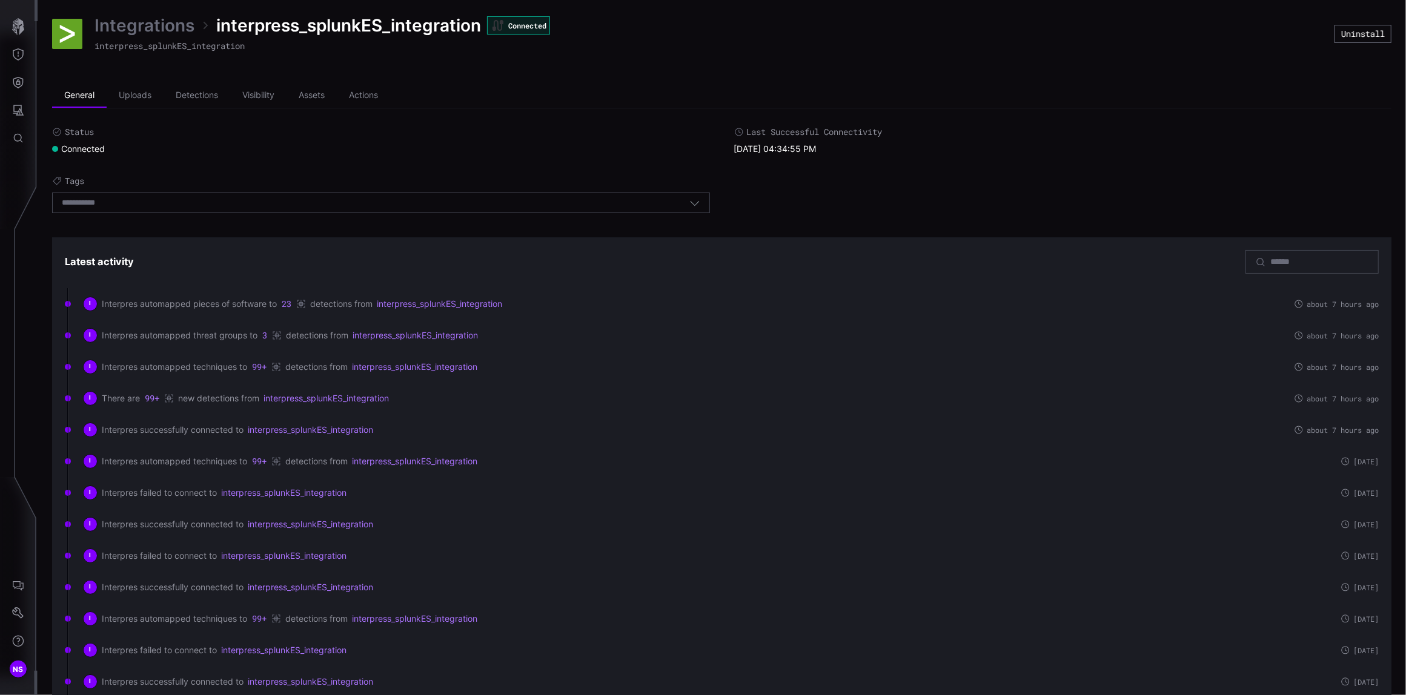
click at [689, 207] on icon "button" at bounding box center [694, 202] width 11 height 11
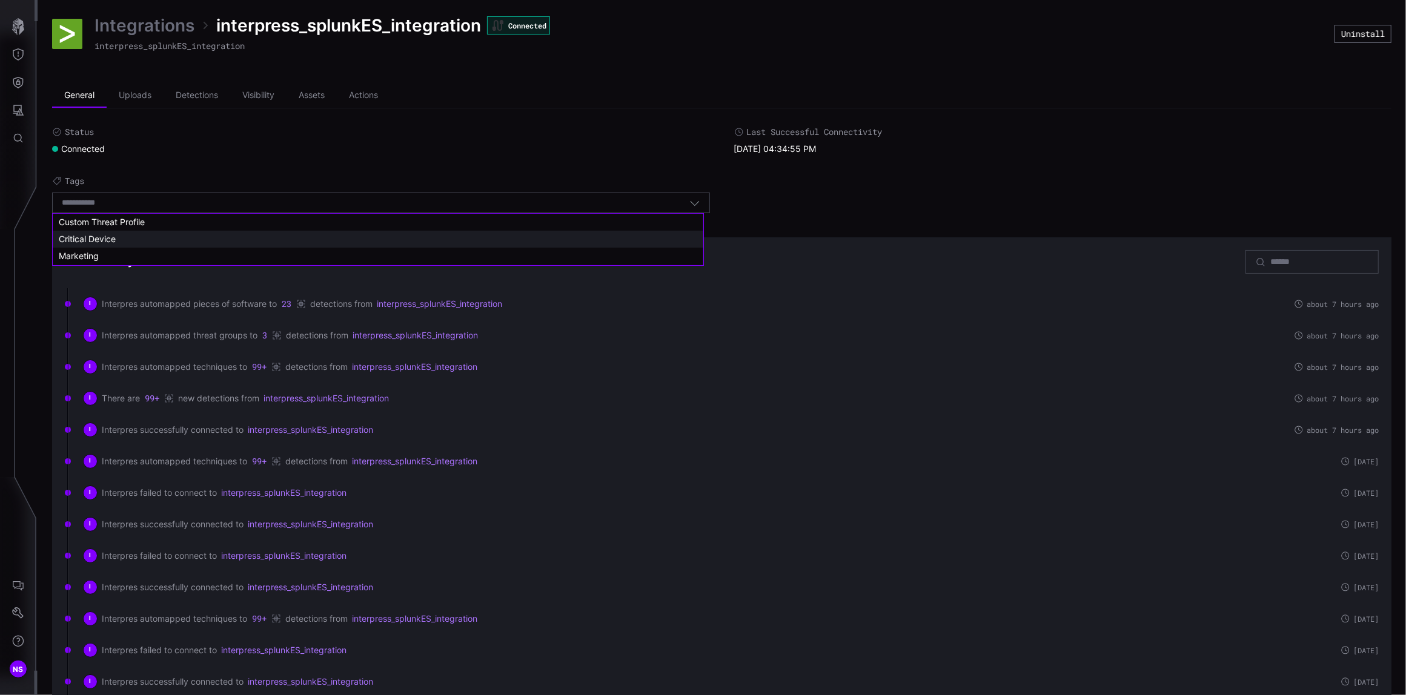
click at [90, 240] on span "Critical Device" at bounding box center [87, 239] width 57 height 10
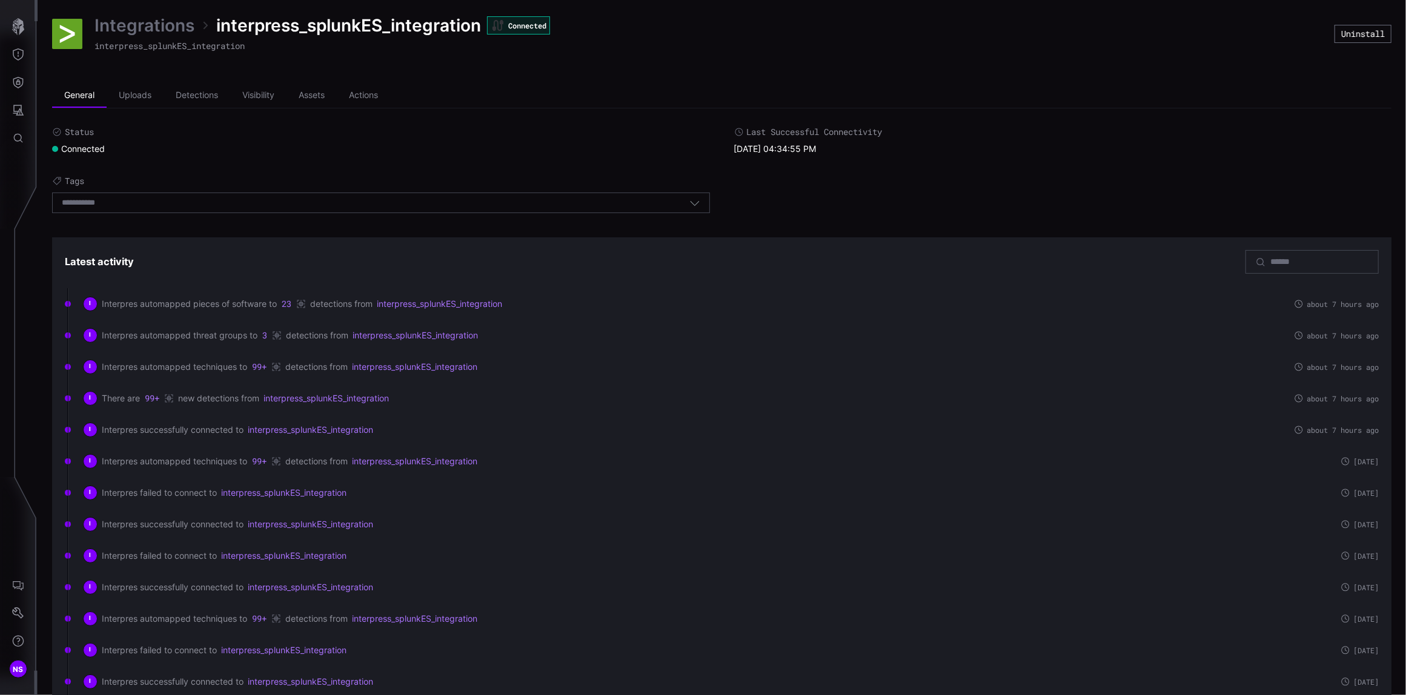
click at [689, 200] on icon "button" at bounding box center [694, 202] width 11 height 11
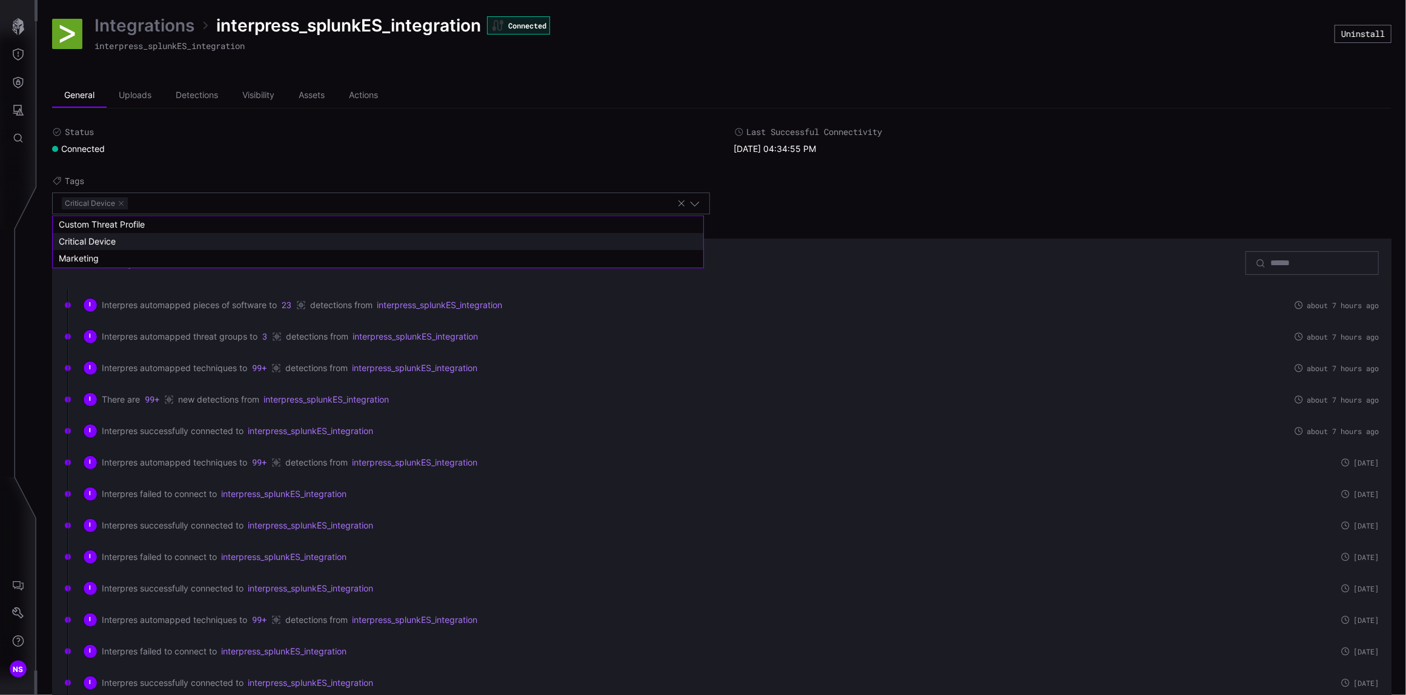
click at [85, 242] on span "Critical Device" at bounding box center [87, 241] width 57 height 10
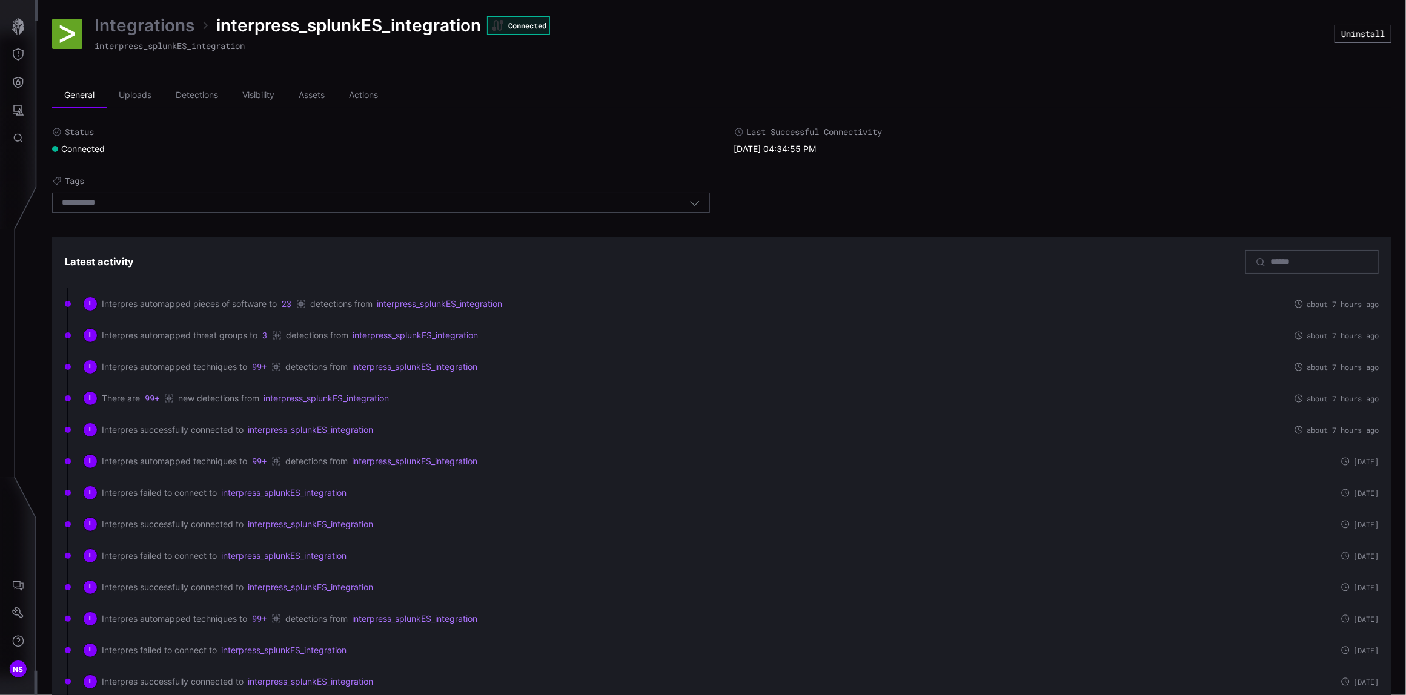
click at [689, 202] on icon "button" at bounding box center [694, 202] width 11 height 11
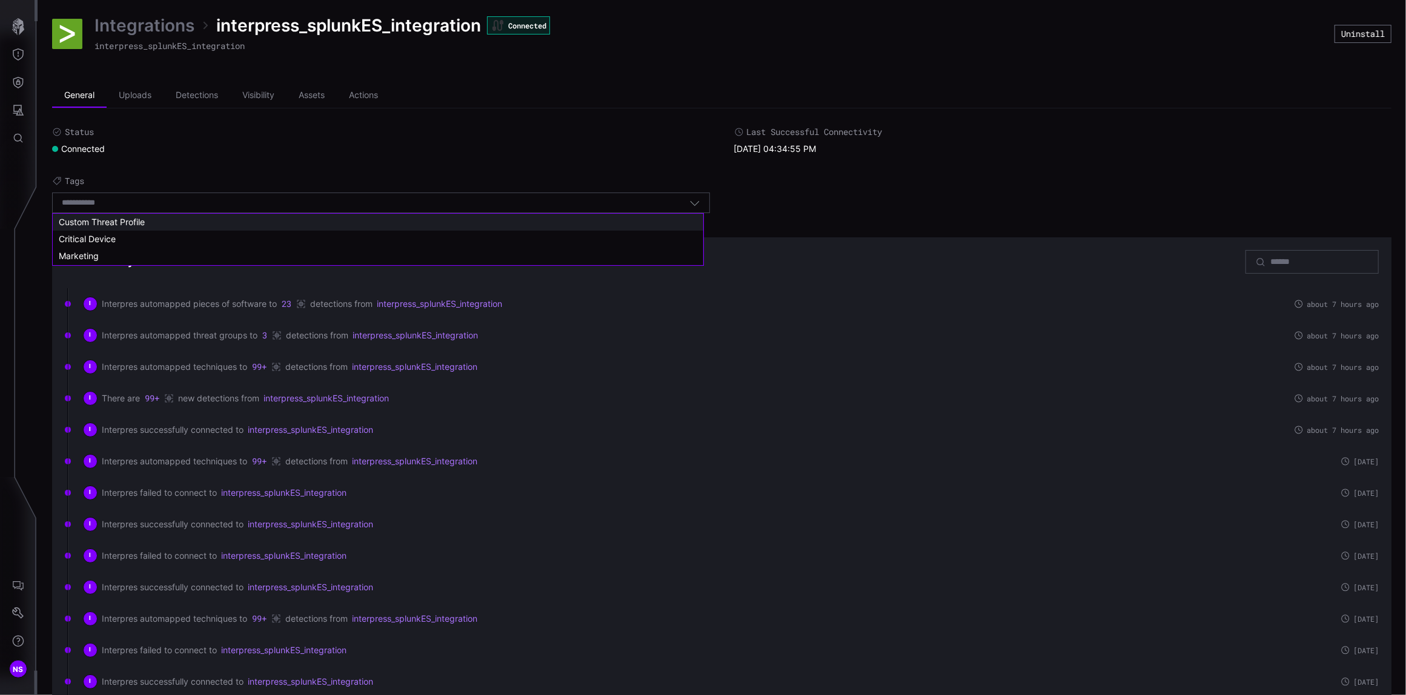
click at [73, 223] on span "Custom Threat Profile" at bounding box center [102, 222] width 86 height 10
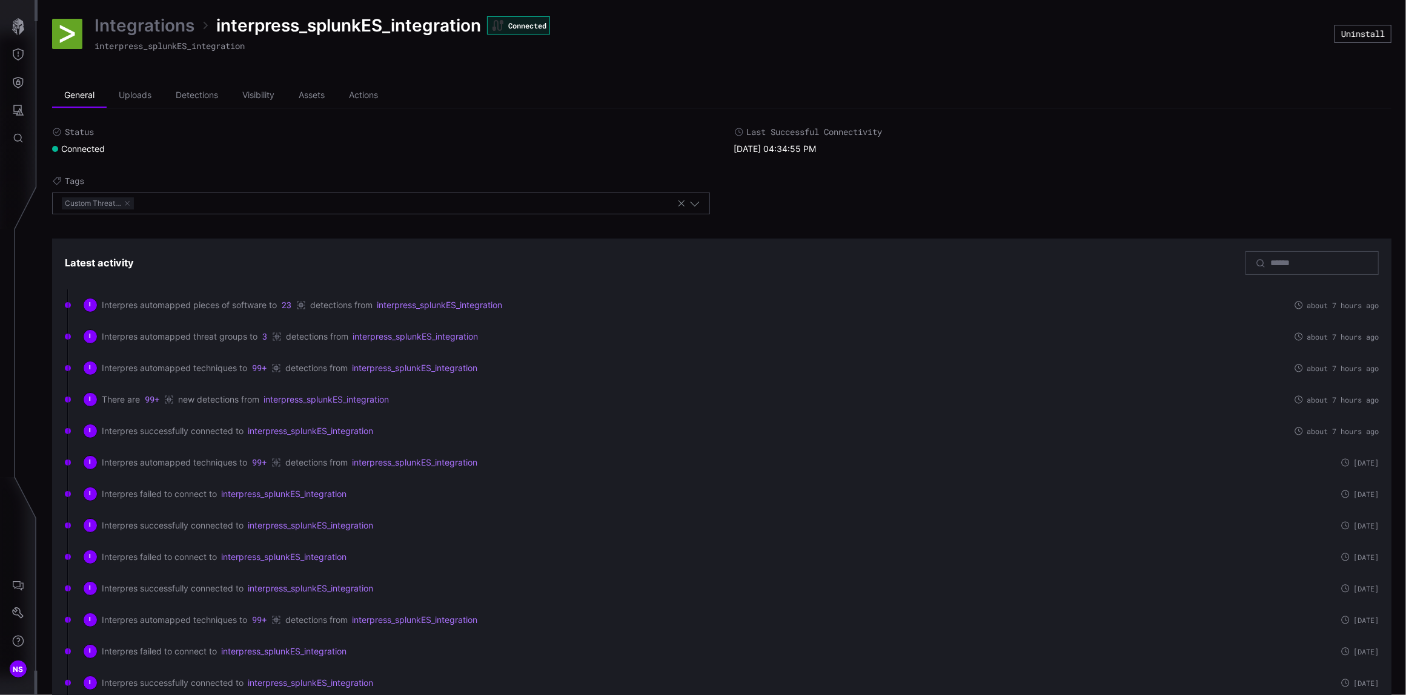
click at [689, 205] on icon "button" at bounding box center [694, 203] width 11 height 11
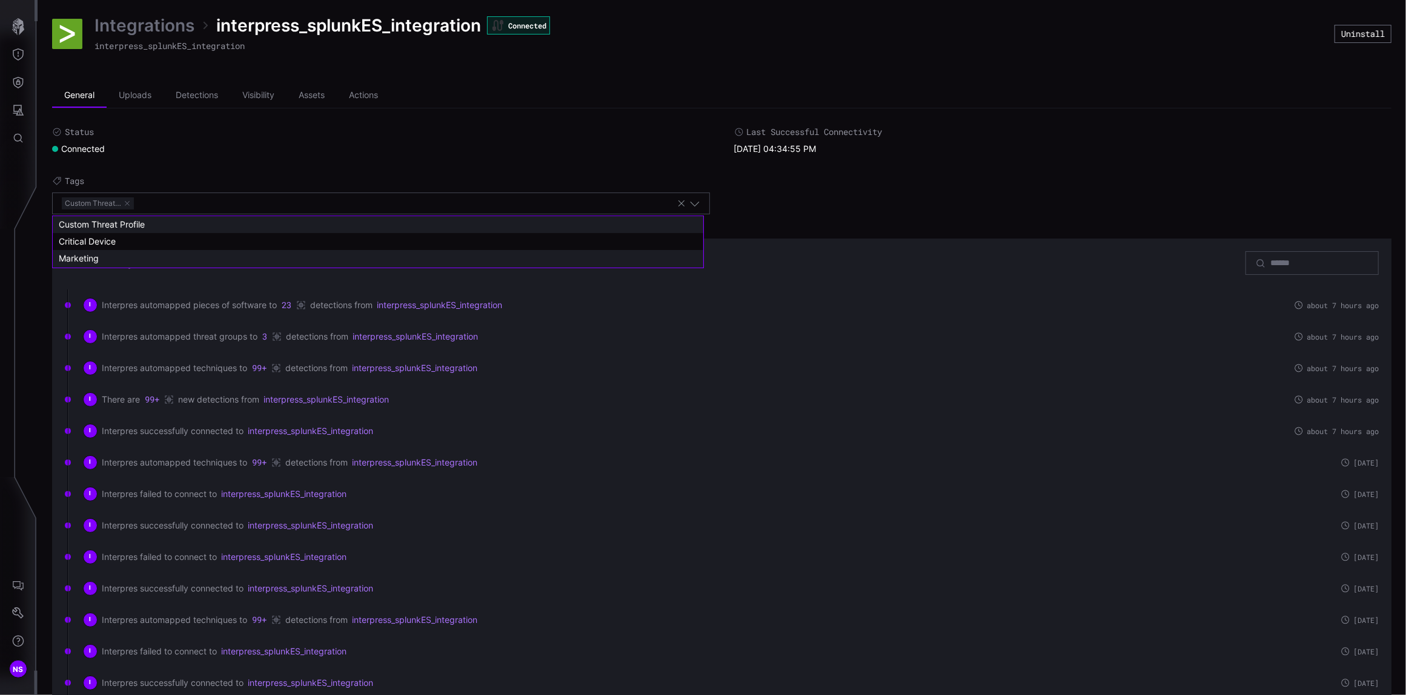
click at [78, 259] on span "Marketing" at bounding box center [79, 258] width 40 height 10
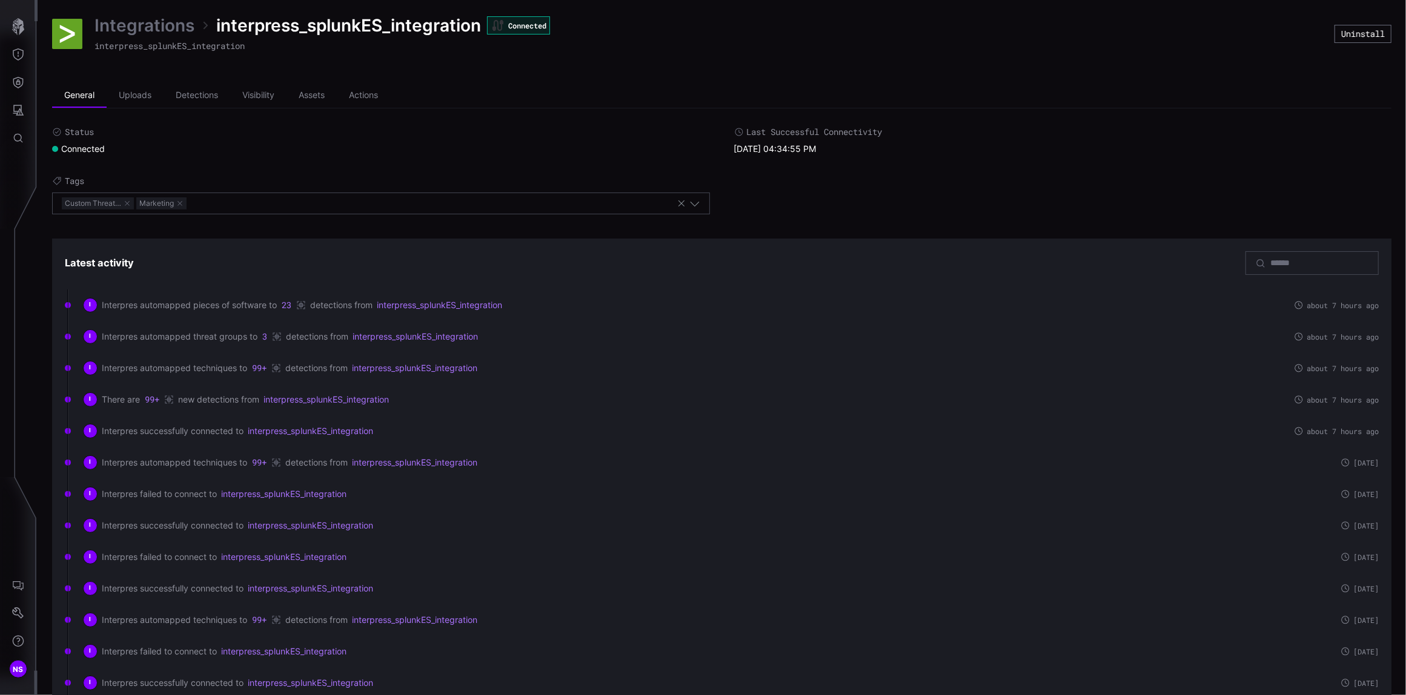
click at [692, 207] on icon "button" at bounding box center [694, 203] width 11 height 11
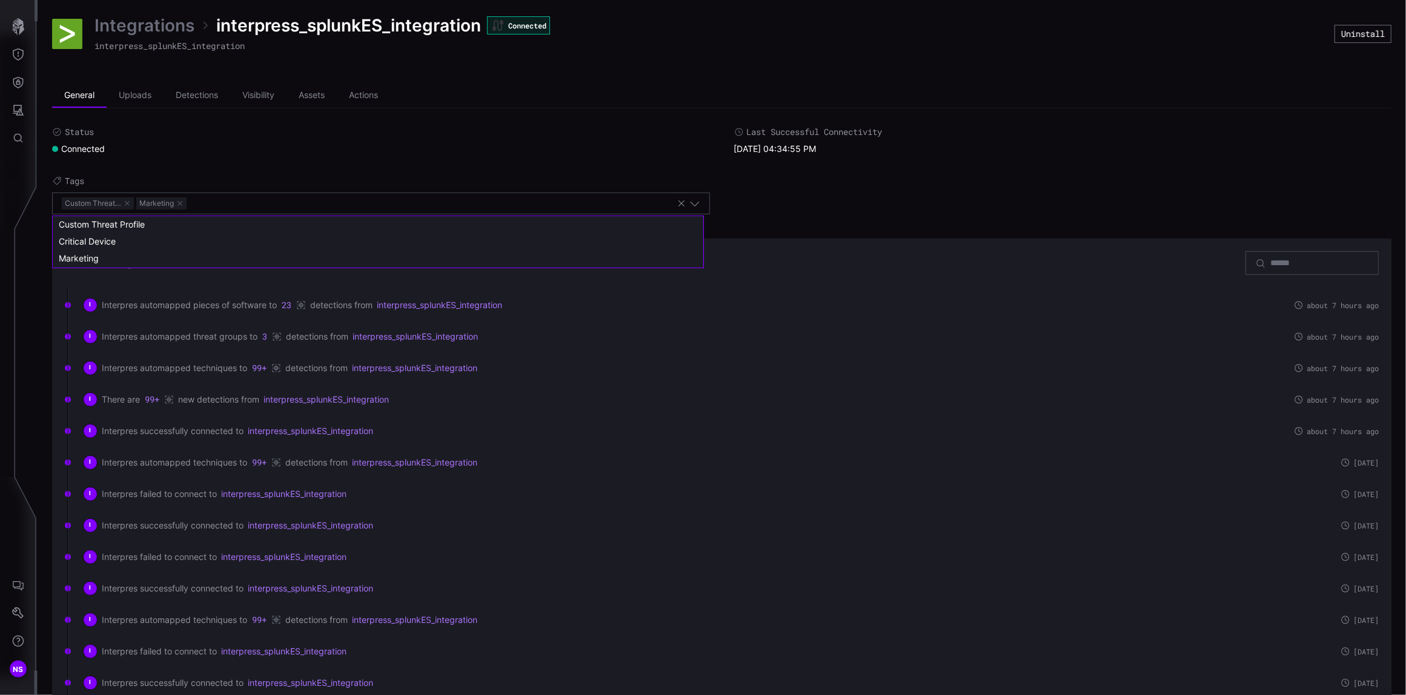
click at [76, 241] on span "Critical Device" at bounding box center [87, 241] width 57 height 10
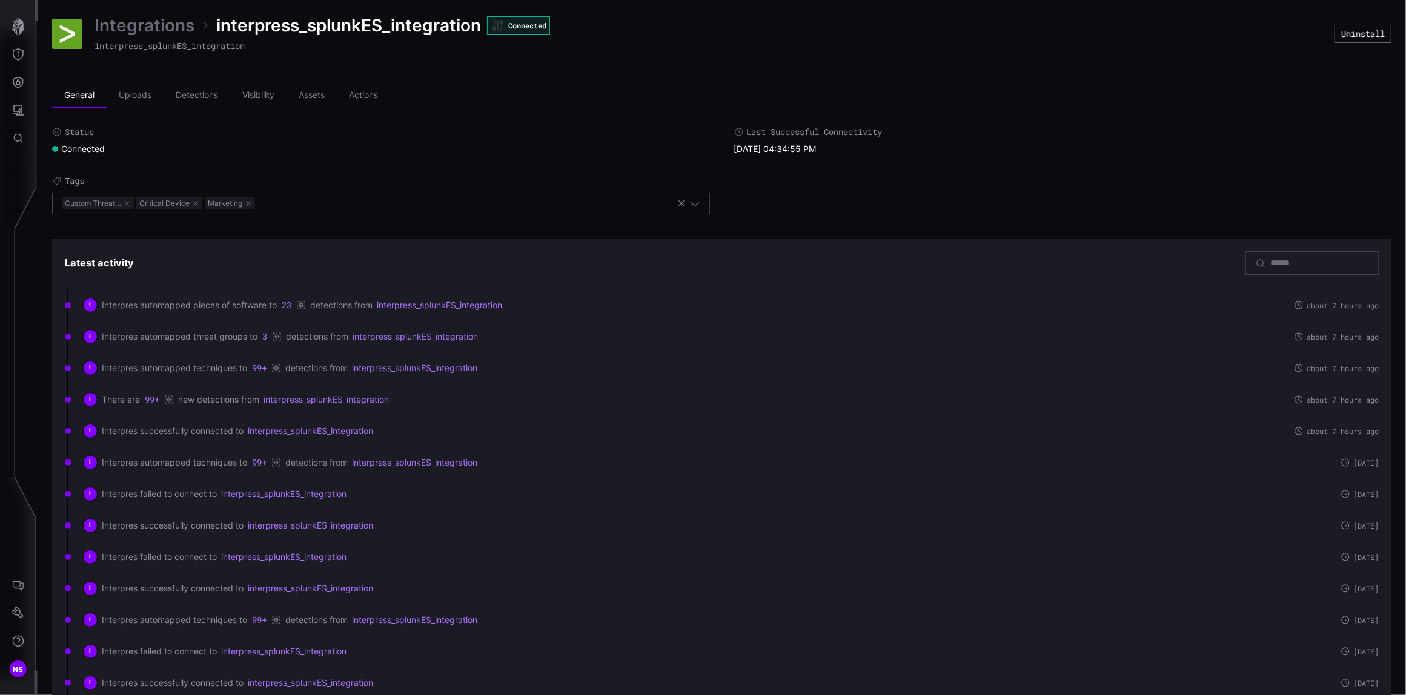
click at [796, 283] on div "Latest activity I Interpres automapped pieces of software to 23 detections from…" at bounding box center [722, 616] width 1314 height 730
click at [247, 203] on button "button" at bounding box center [248, 203] width 7 height 7
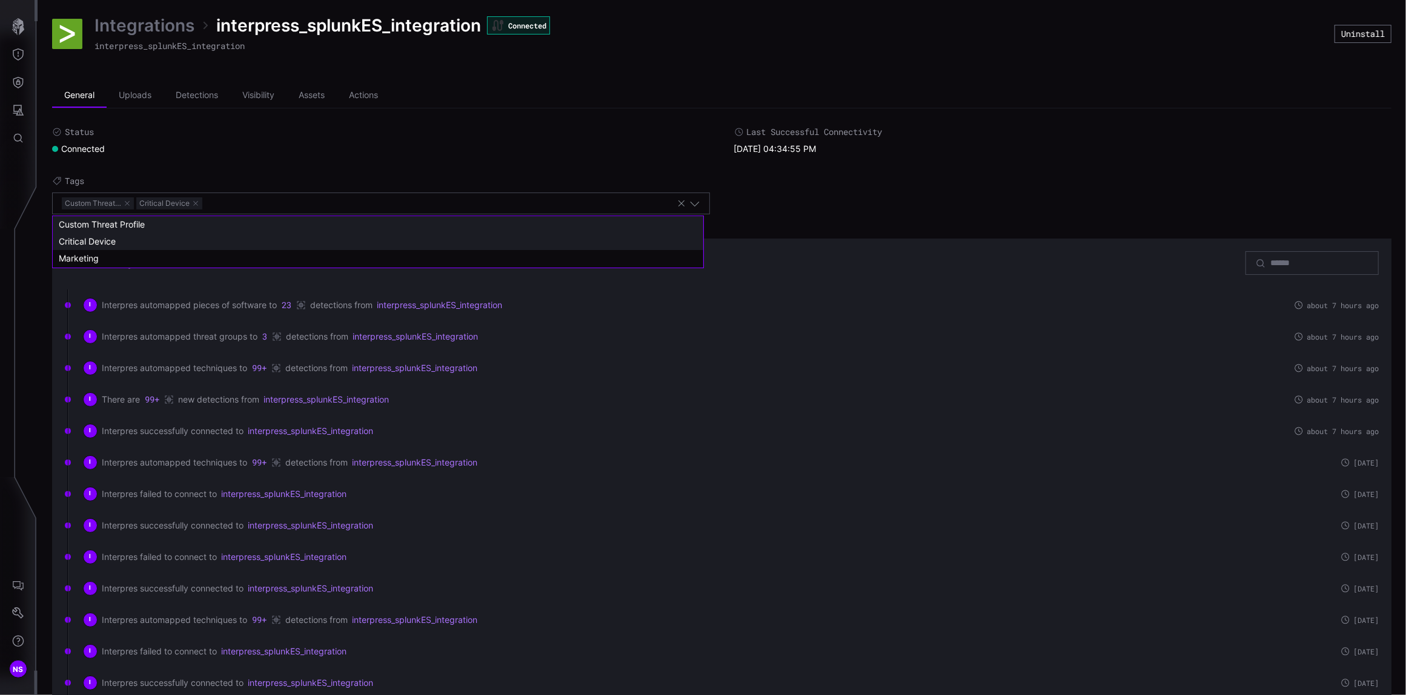
click at [199, 206] on button "button" at bounding box center [195, 203] width 7 height 7
click at [124, 202] on button "button" at bounding box center [127, 203] width 7 height 7
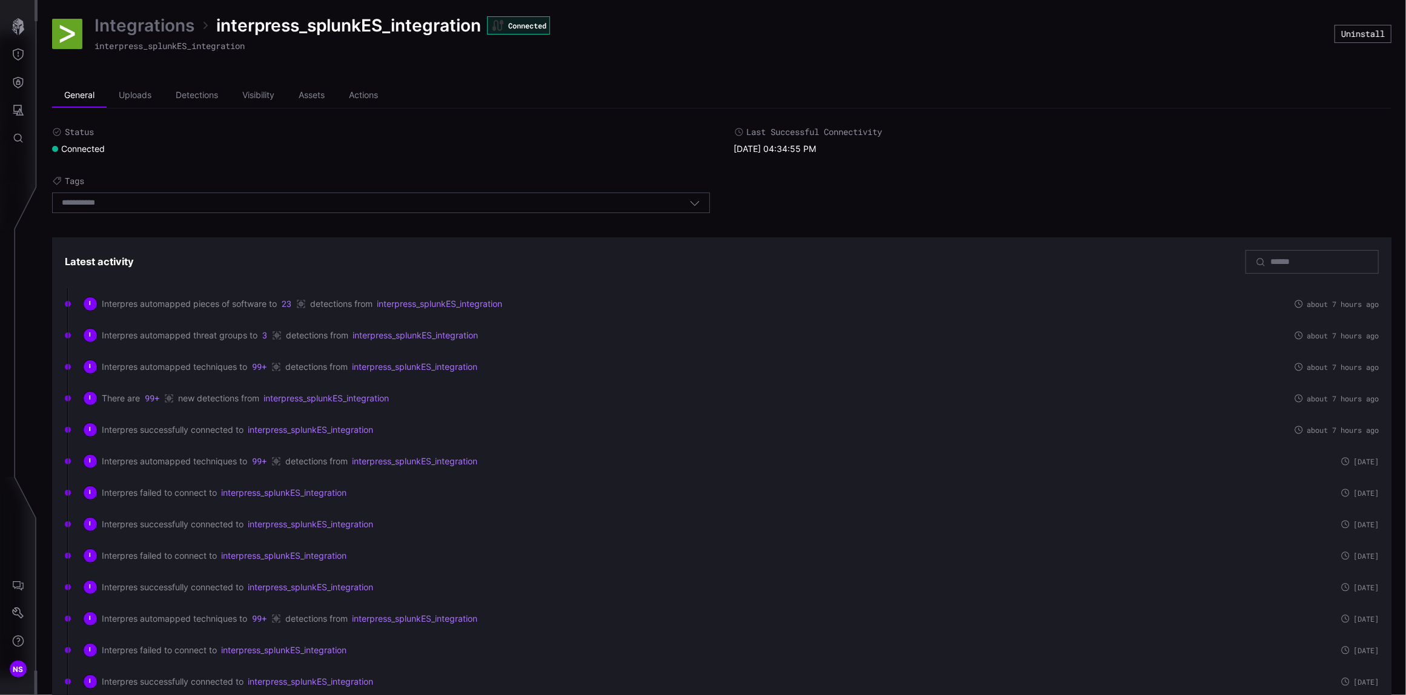
click at [311, 137] on label "Status" at bounding box center [381, 132] width 658 height 11
click at [250, 97] on li "Visibility" at bounding box center [258, 96] width 56 height 24
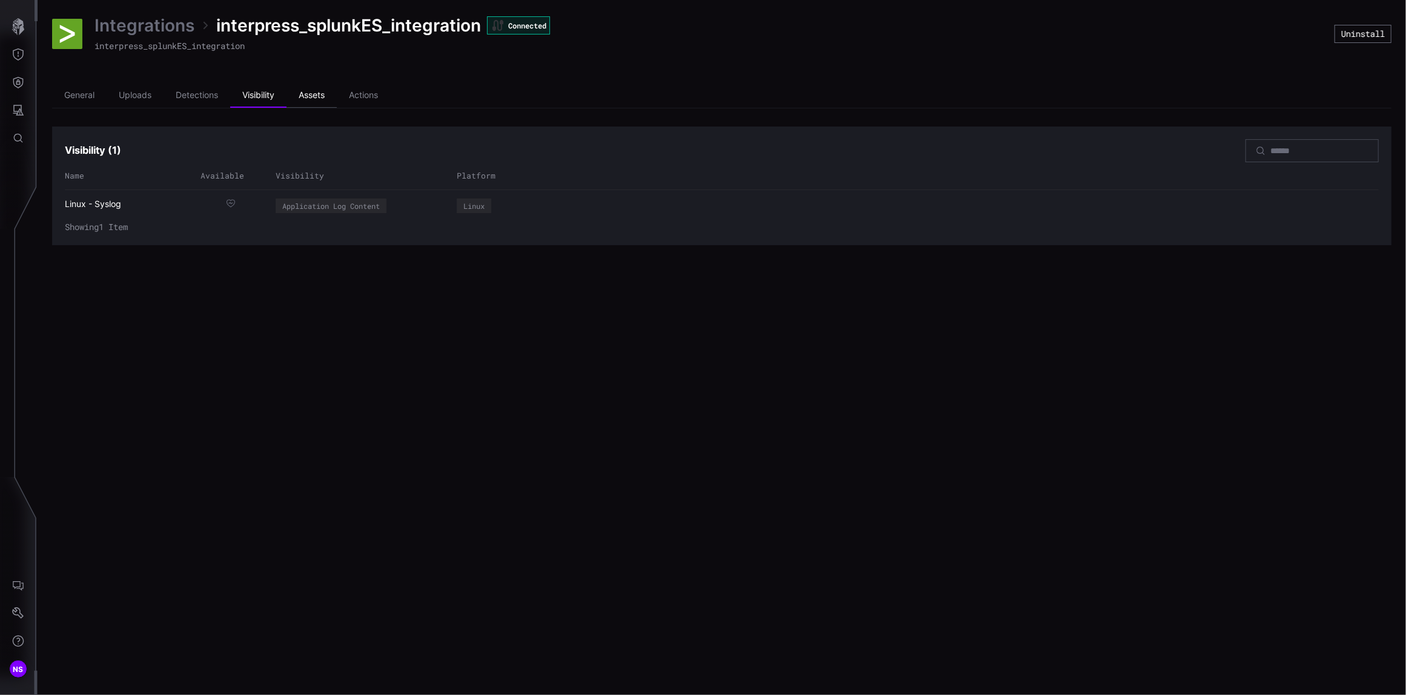
click at [315, 97] on li "Assets" at bounding box center [311, 96] width 50 height 24
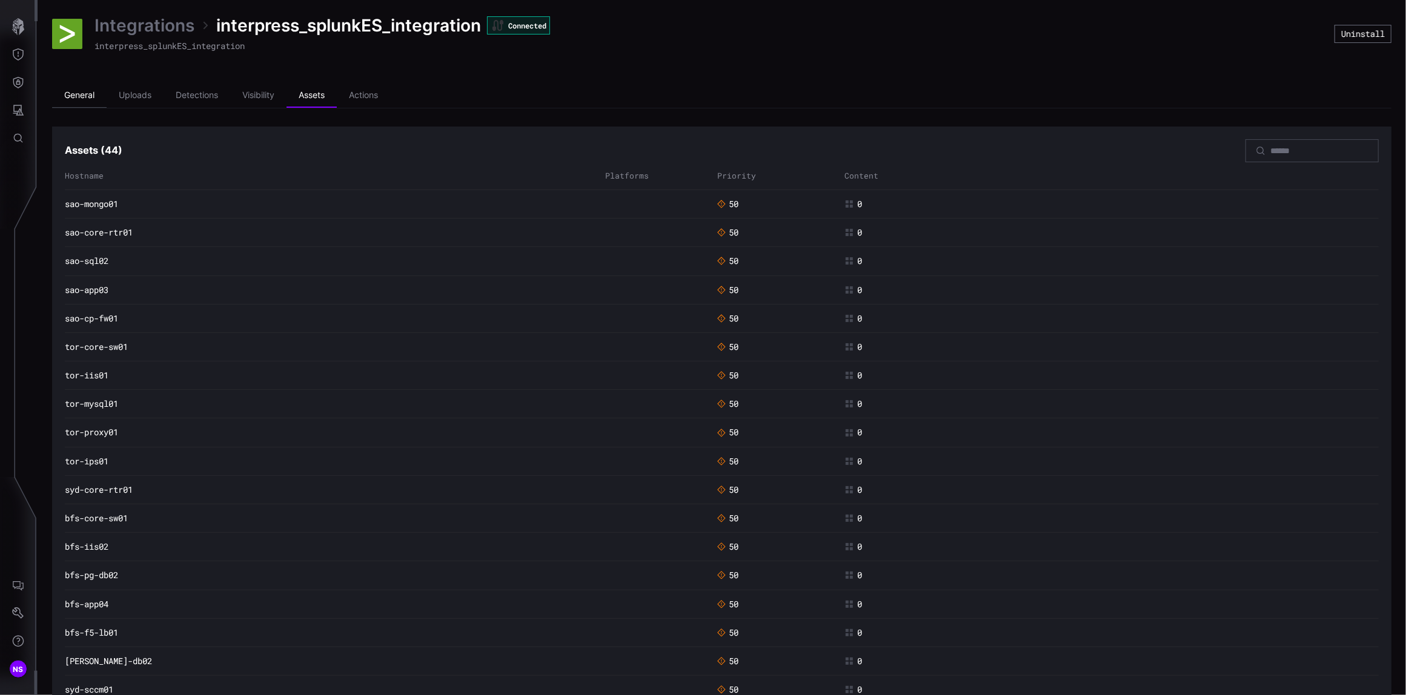
click at [87, 97] on li "General" at bounding box center [79, 96] width 55 height 24
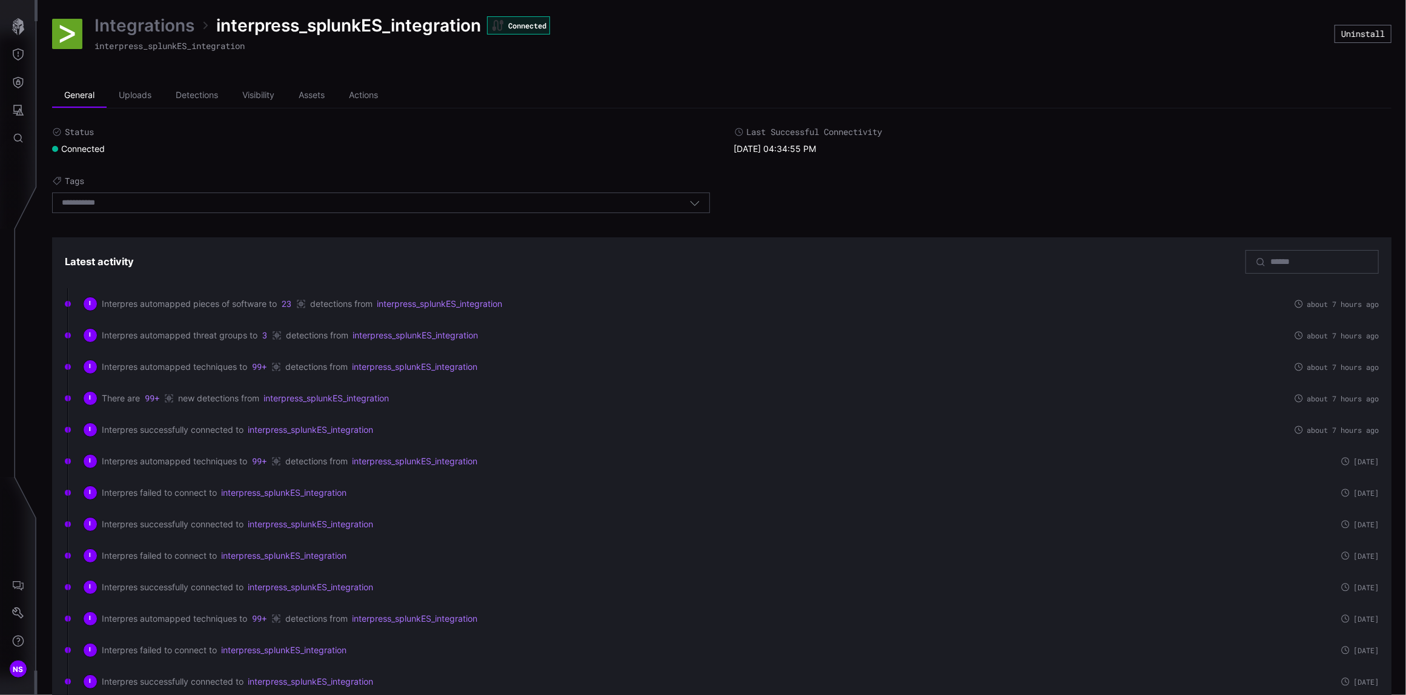
click at [671, 51] on div "Integrations interpress_splunkES_integration Connected interpress_splunkES_inte…" at bounding box center [693, 34] width 1282 height 39
click at [29, 109] on button "Attack Surface" at bounding box center [18, 110] width 35 height 28
click at [86, 190] on div "Identities" at bounding box center [100, 192] width 64 height 15
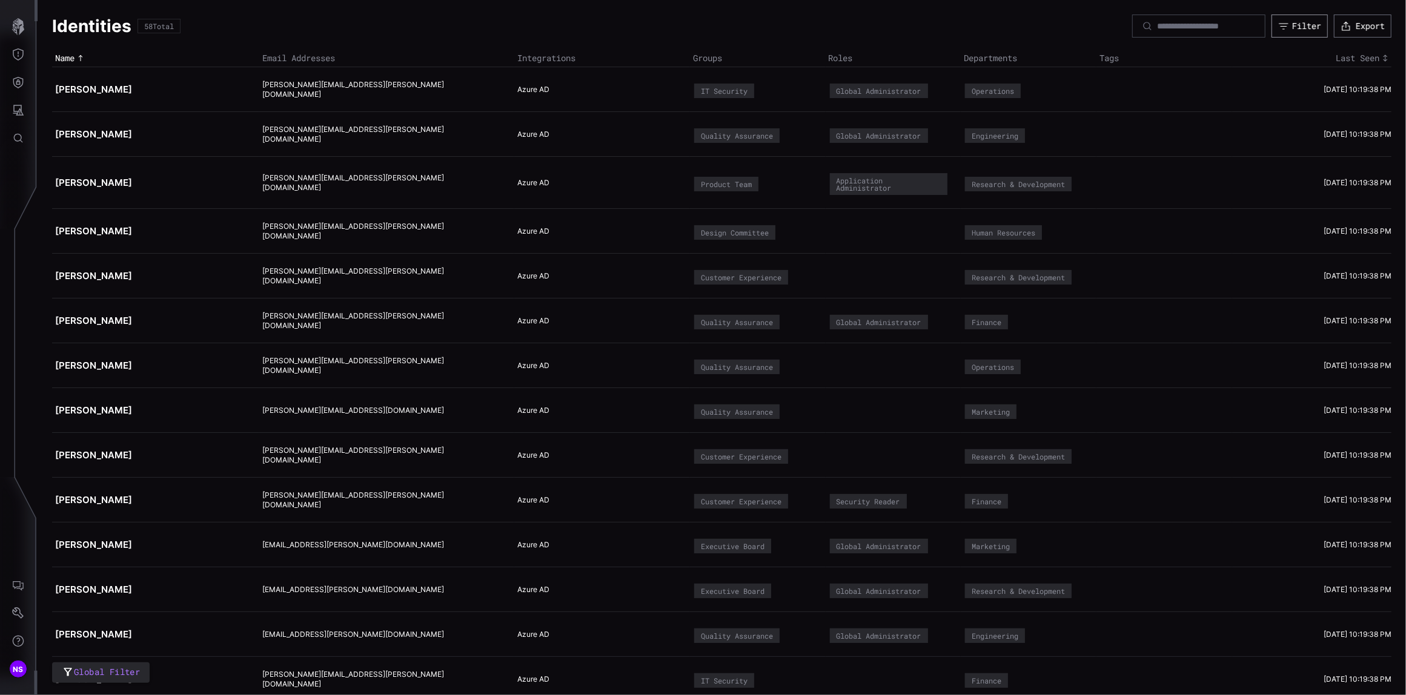
click at [1292, 25] on div "Filter" at bounding box center [1306, 26] width 29 height 11
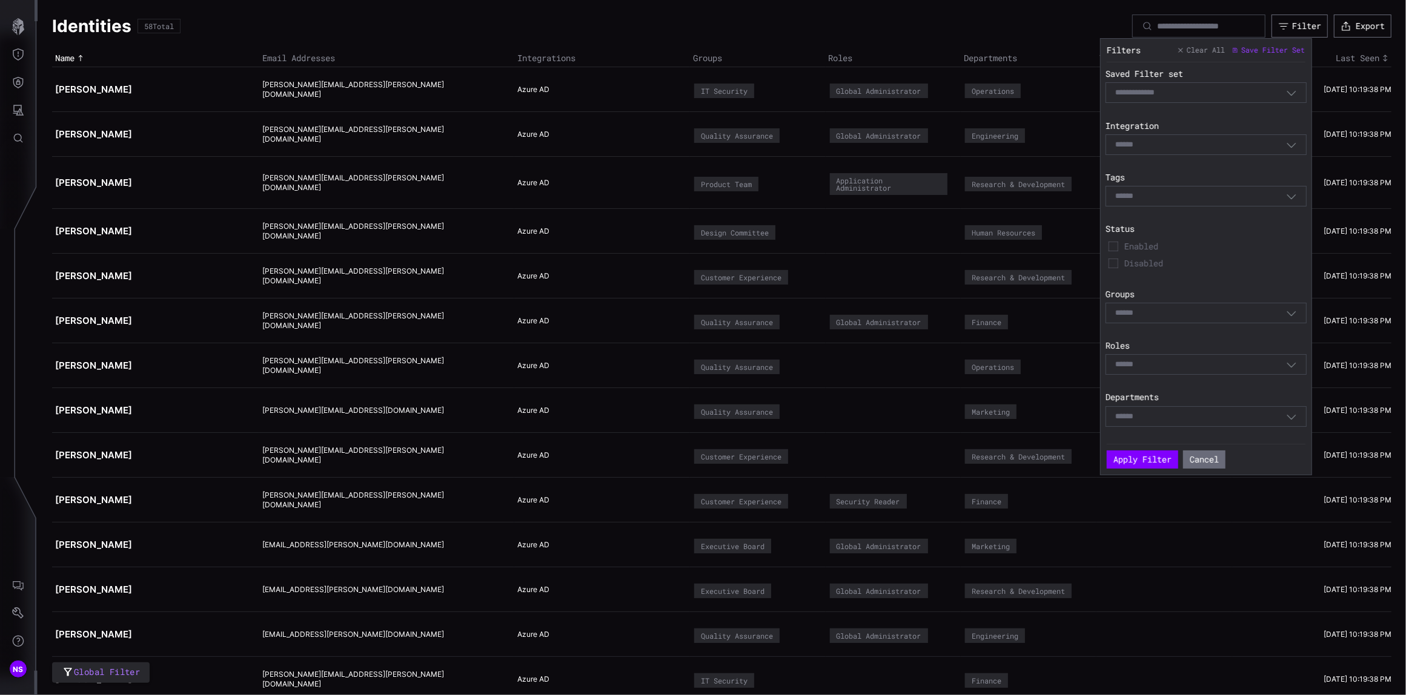
click at [1143, 139] on div "Select" at bounding box center [1205, 144] width 201 height 21
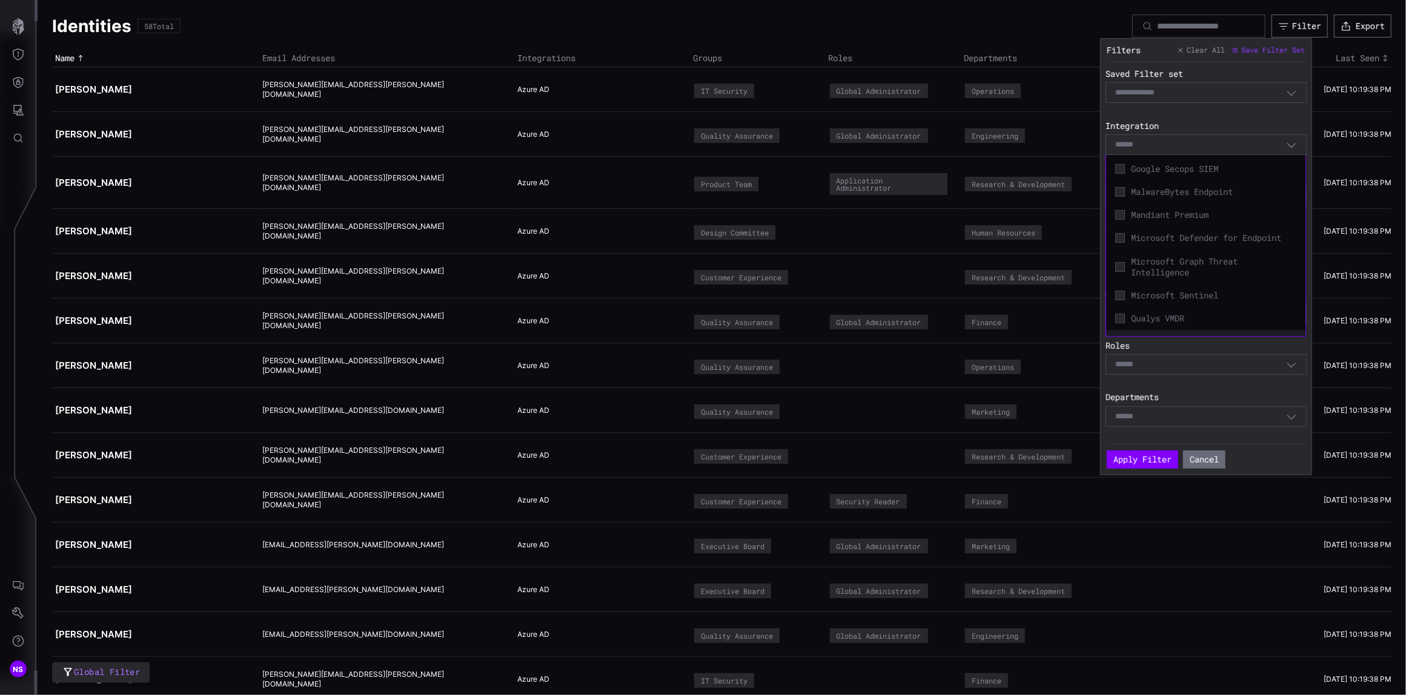
scroll to position [177, 0]
click at [1120, 323] on div "interpress_splunkES_integration" at bounding box center [1205, 324] width 187 height 17
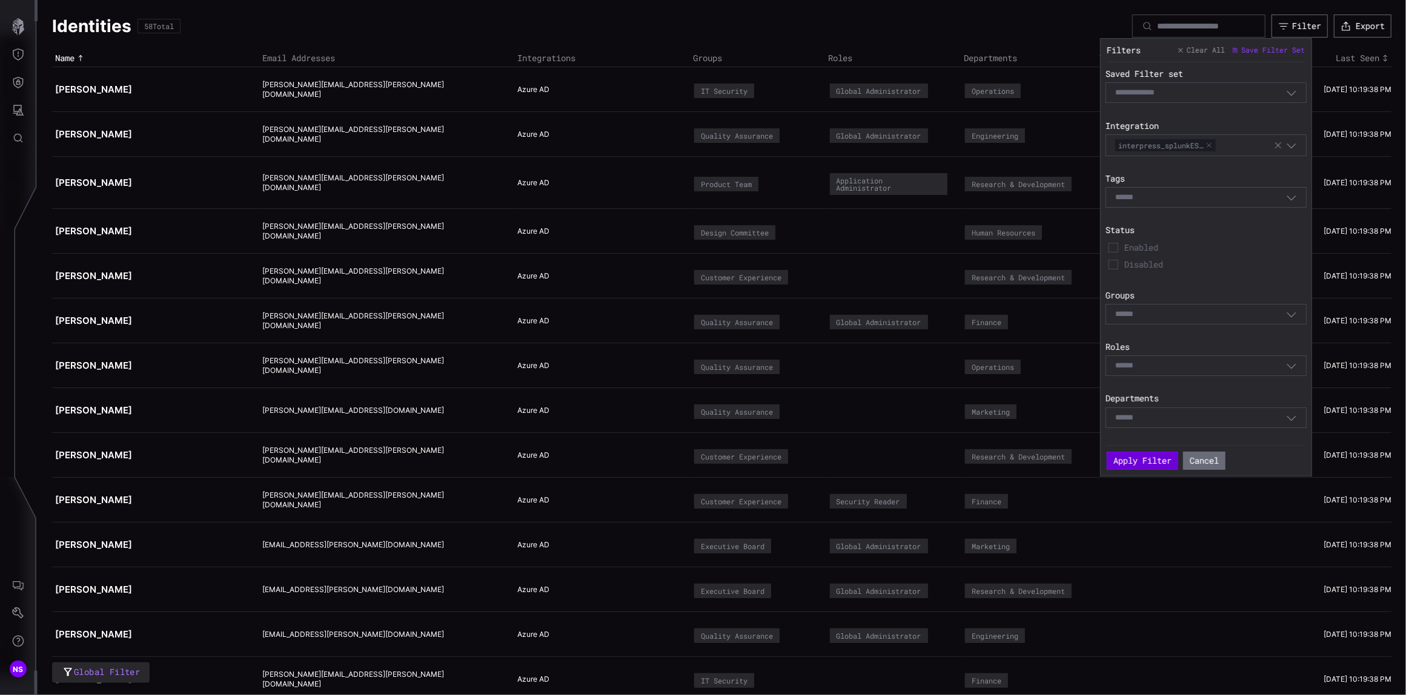
click at [1137, 461] on button "Apply Filter" at bounding box center [1141, 461] width 71 height 18
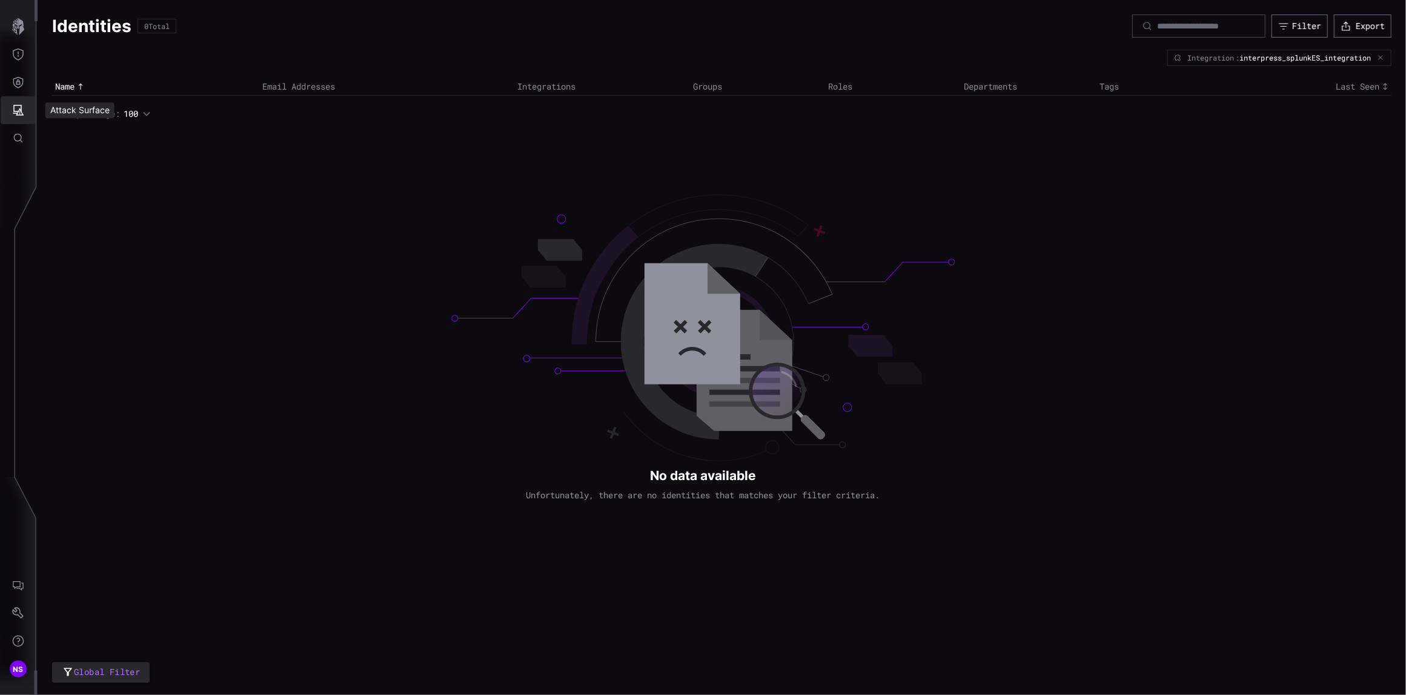
click at [17, 110] on icon "Attack Surface" at bounding box center [18, 110] width 12 height 12
click at [16, 76] on div at bounding box center [703, 347] width 1406 height 695
click at [16, 85] on icon "Defense Surface" at bounding box center [18, 82] width 12 height 12
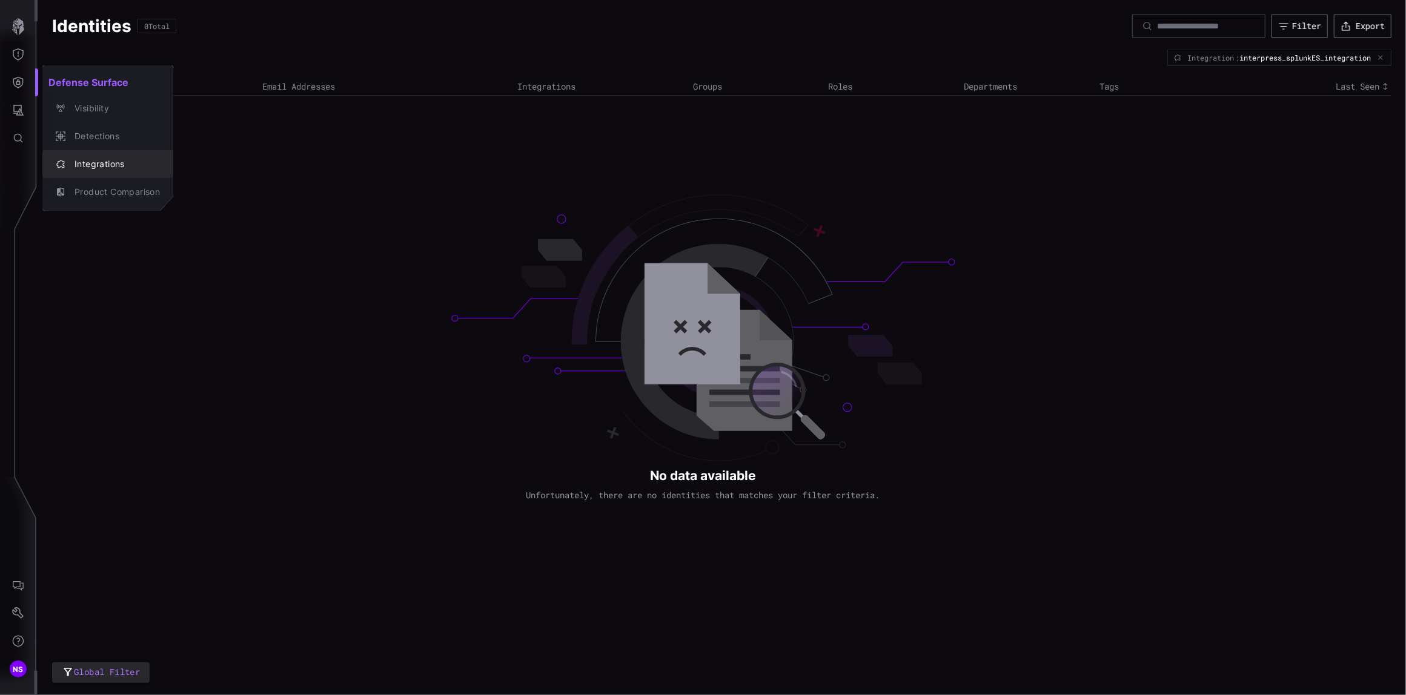
click at [108, 163] on div "Integrations" at bounding box center [113, 164] width 91 height 15
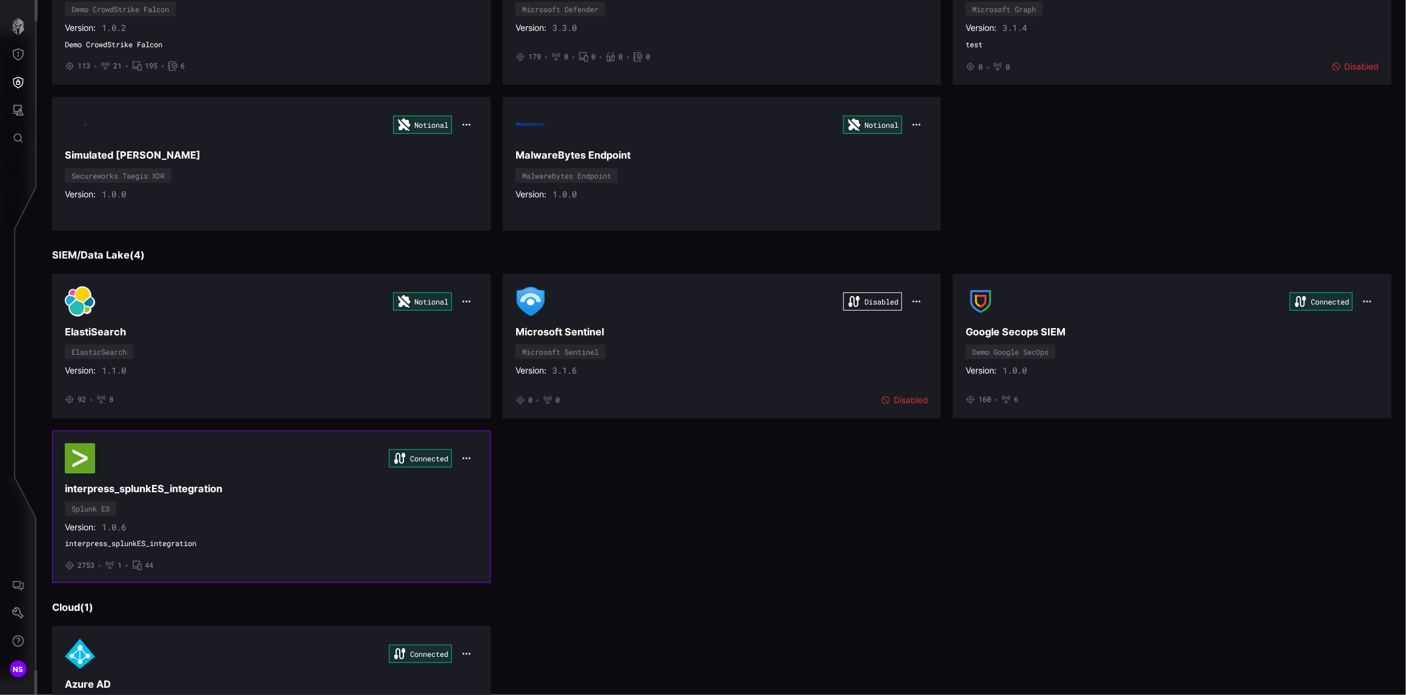
scroll to position [565, 0]
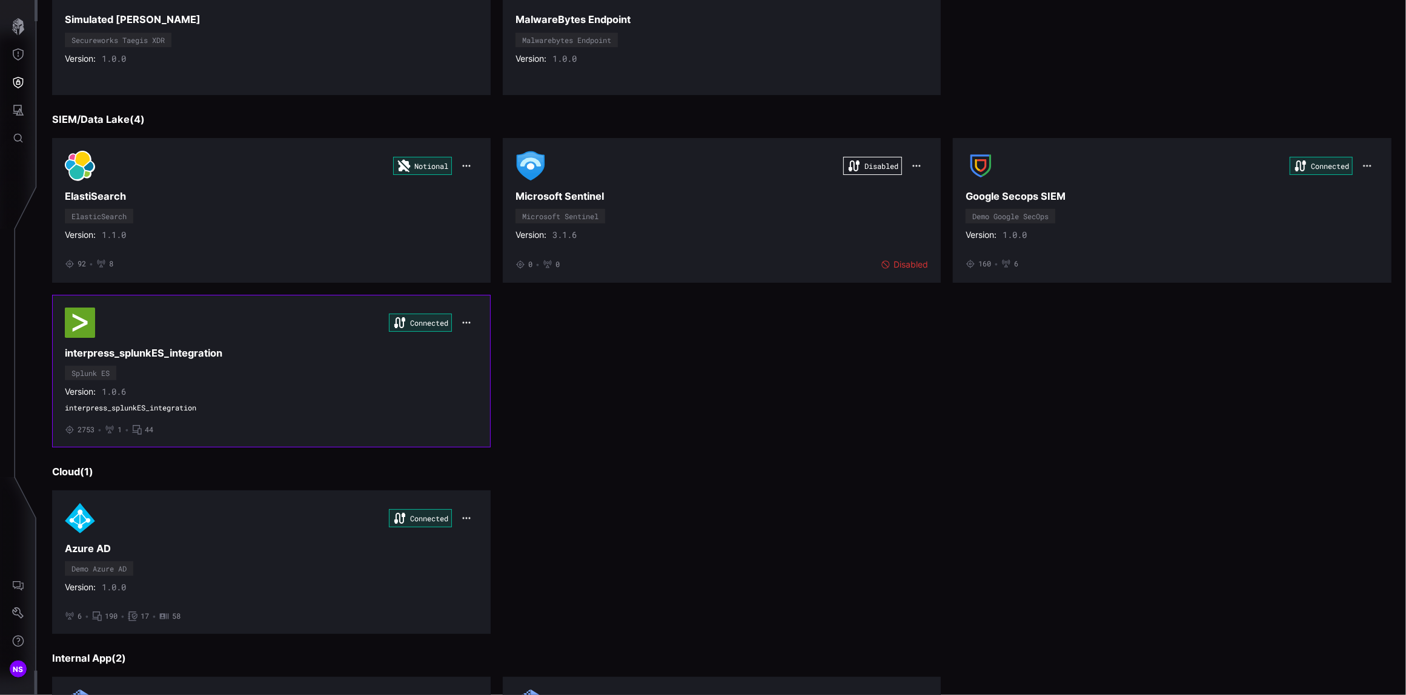
click at [226, 378] on div "Connected interpress_splunkES_integration Splunk ES Version: 1.0.6 interpress_s…" at bounding box center [271, 371] width 413 height 127
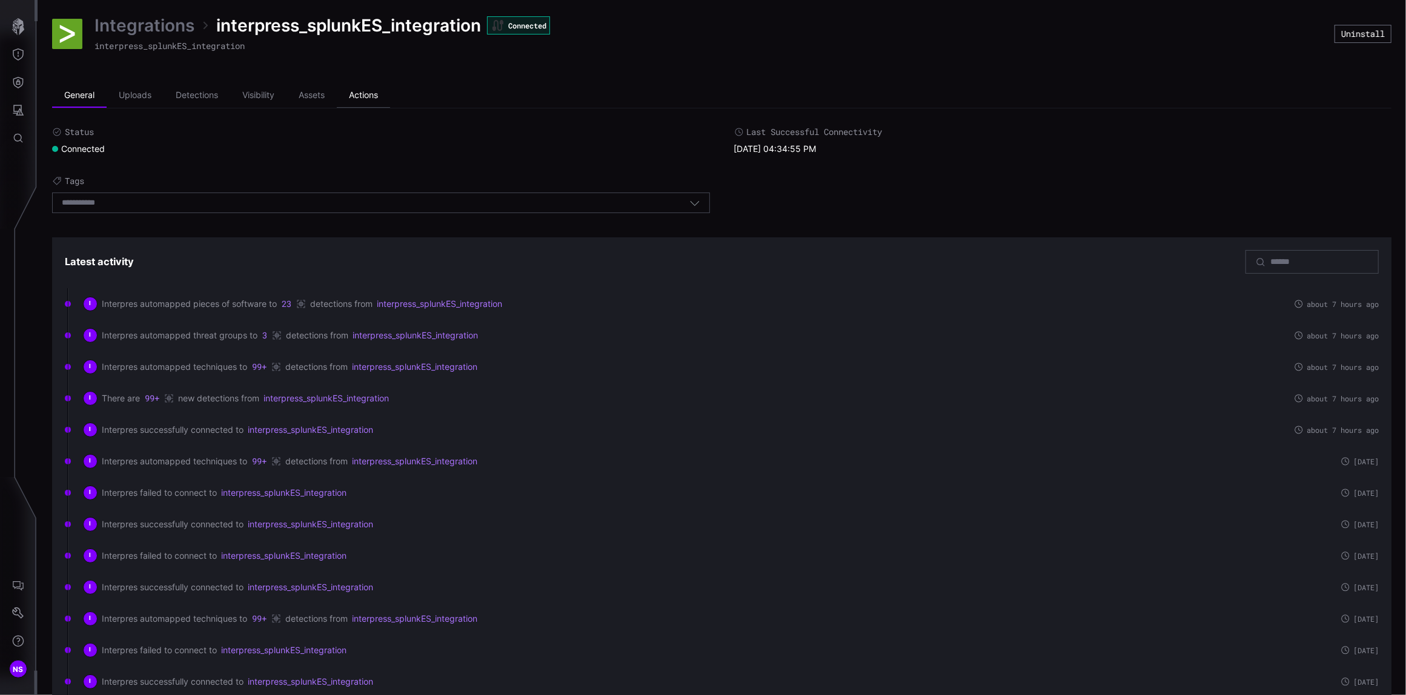
click at [379, 97] on li "Actions" at bounding box center [363, 96] width 53 height 24
